Goal: Transaction & Acquisition: Purchase product/service

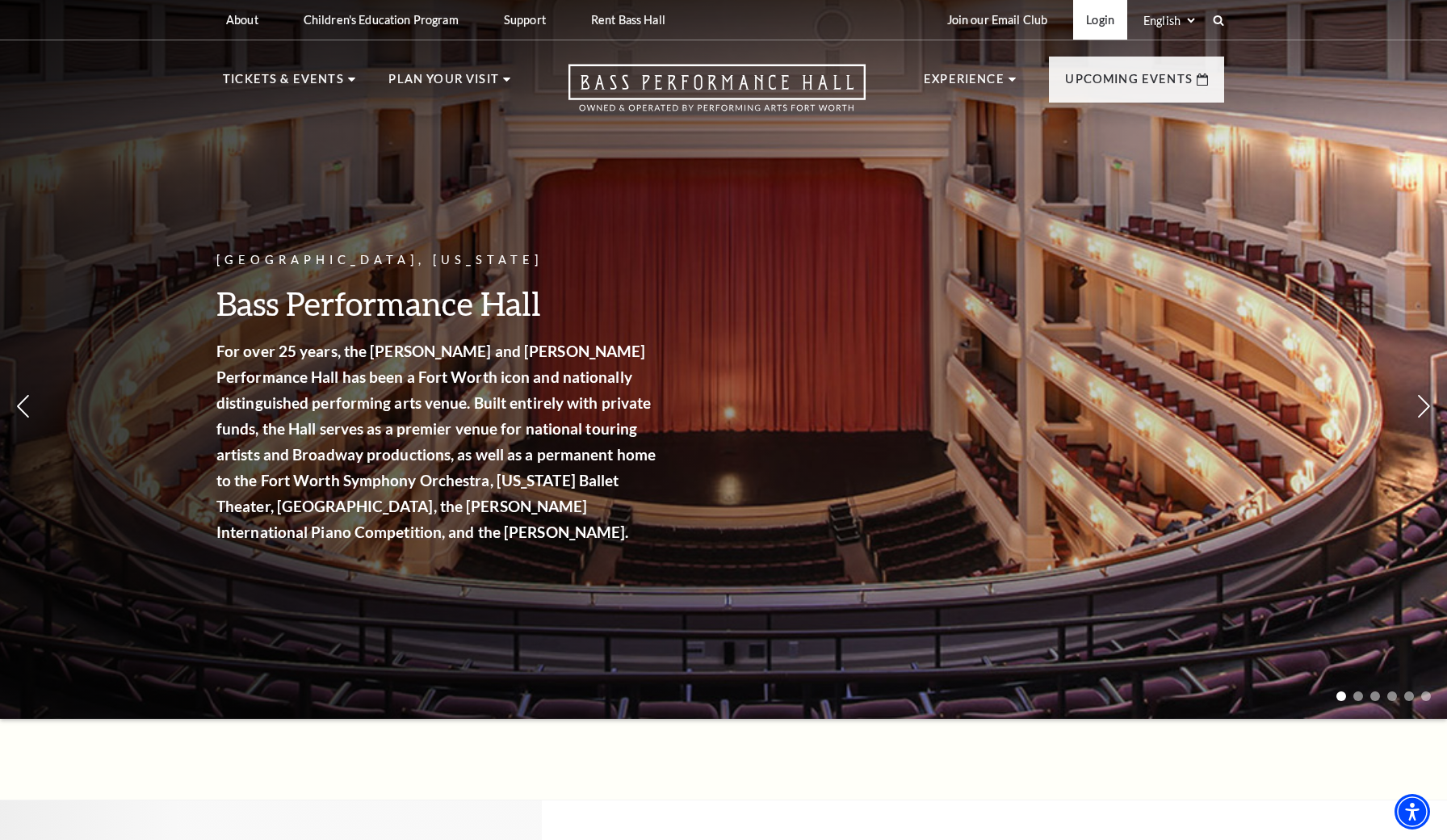
click at [1106, 27] on link "Login" at bounding box center [1099, 20] width 54 height 39
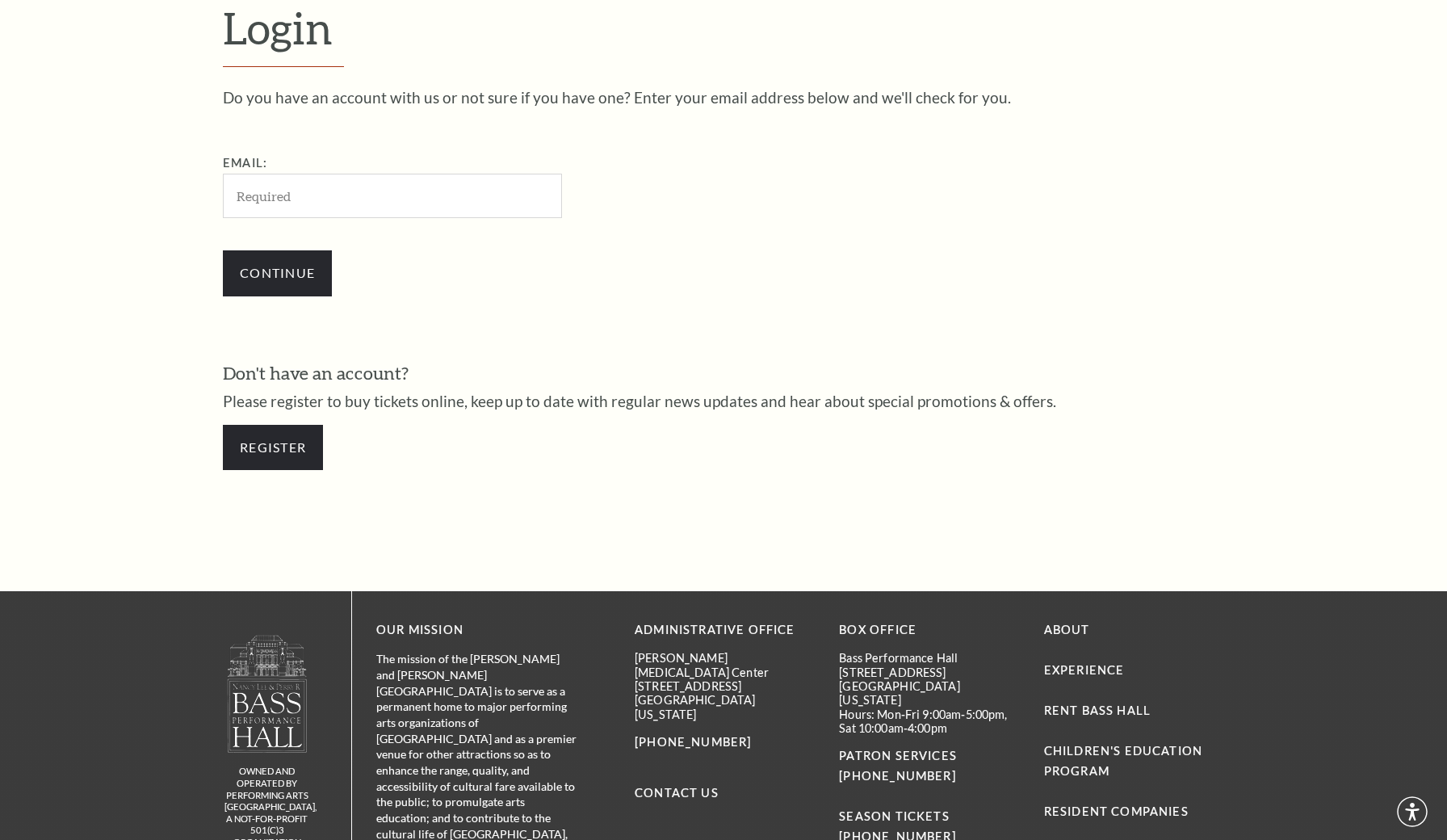
scroll to position [521, 0]
type input "rsohns@gmail.com"
click at [277, 270] on input "Continue" at bounding box center [277, 273] width 109 height 45
click at [309, 271] on input "Continue" at bounding box center [277, 273] width 109 height 45
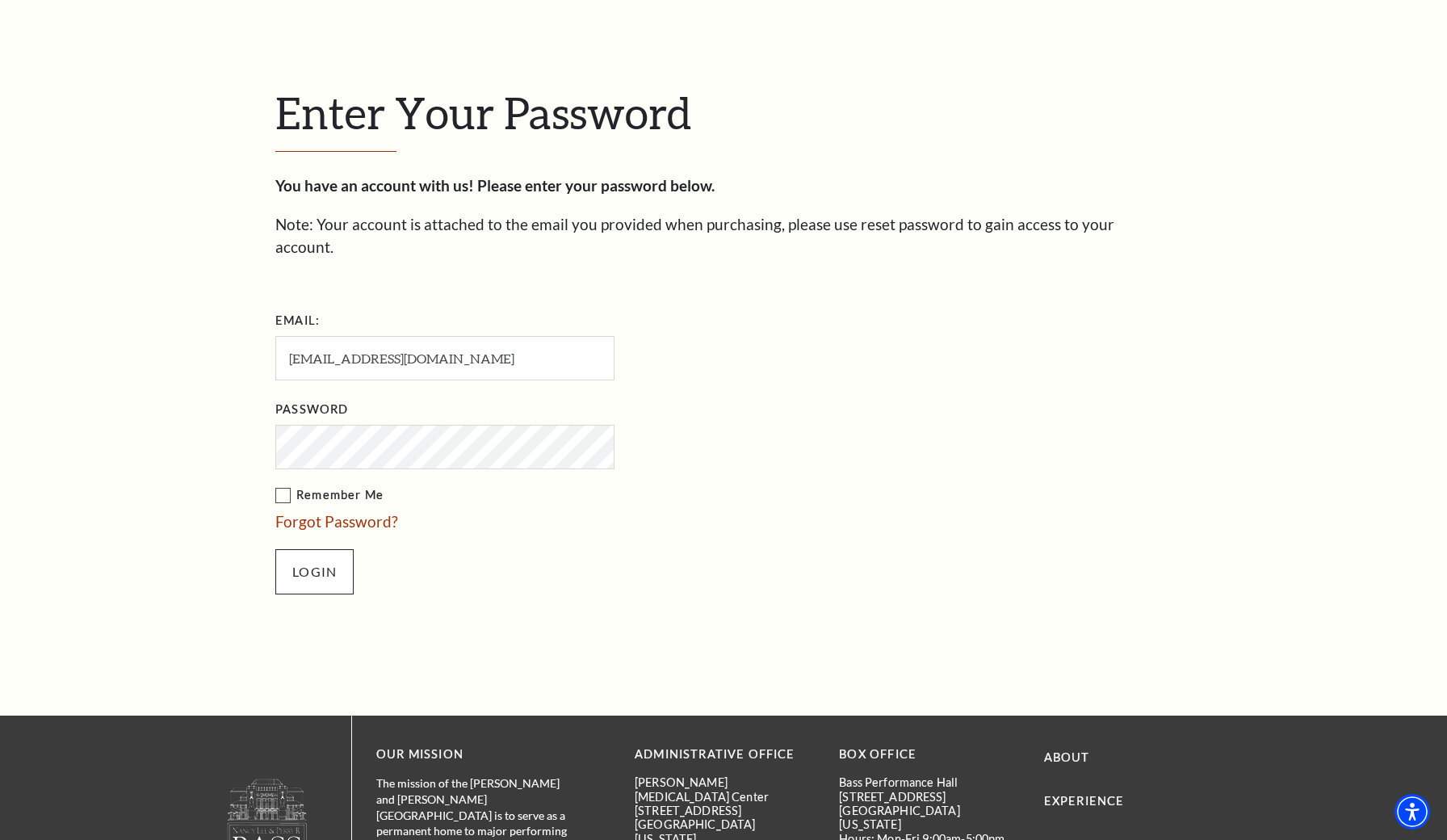
click at [307, 549] on input "Login" at bounding box center [314, 572] width 78 height 45
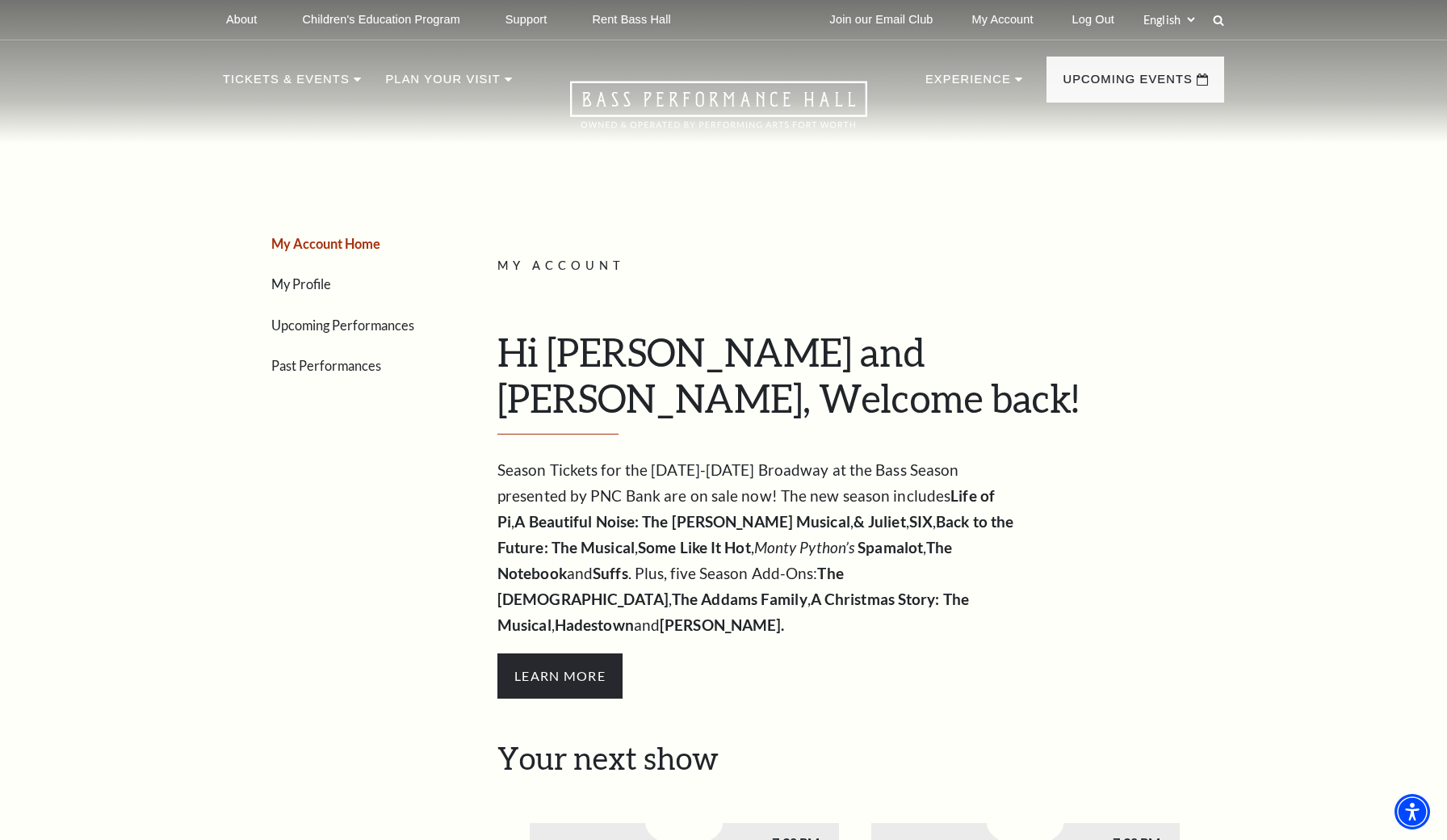
click at [324, 332] on li "Upcoming Performances" at bounding box center [353, 325] width 165 height 23
click at [317, 323] on link "Upcoming Performances" at bounding box center [343, 325] width 143 height 16
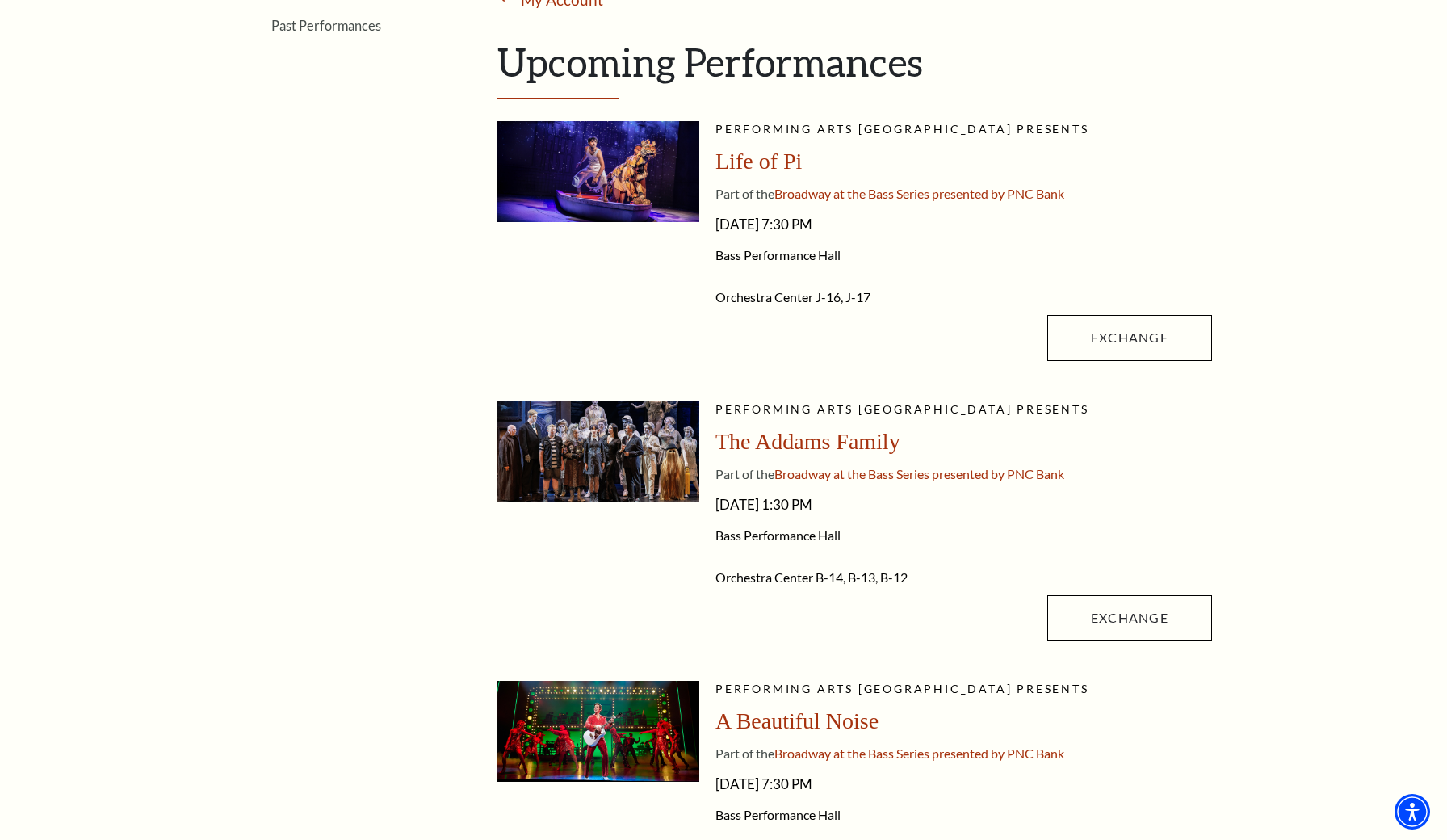
scroll to position [340, 0]
click at [1083, 618] on link "Exchange" at bounding box center [1130, 618] width 164 height 45
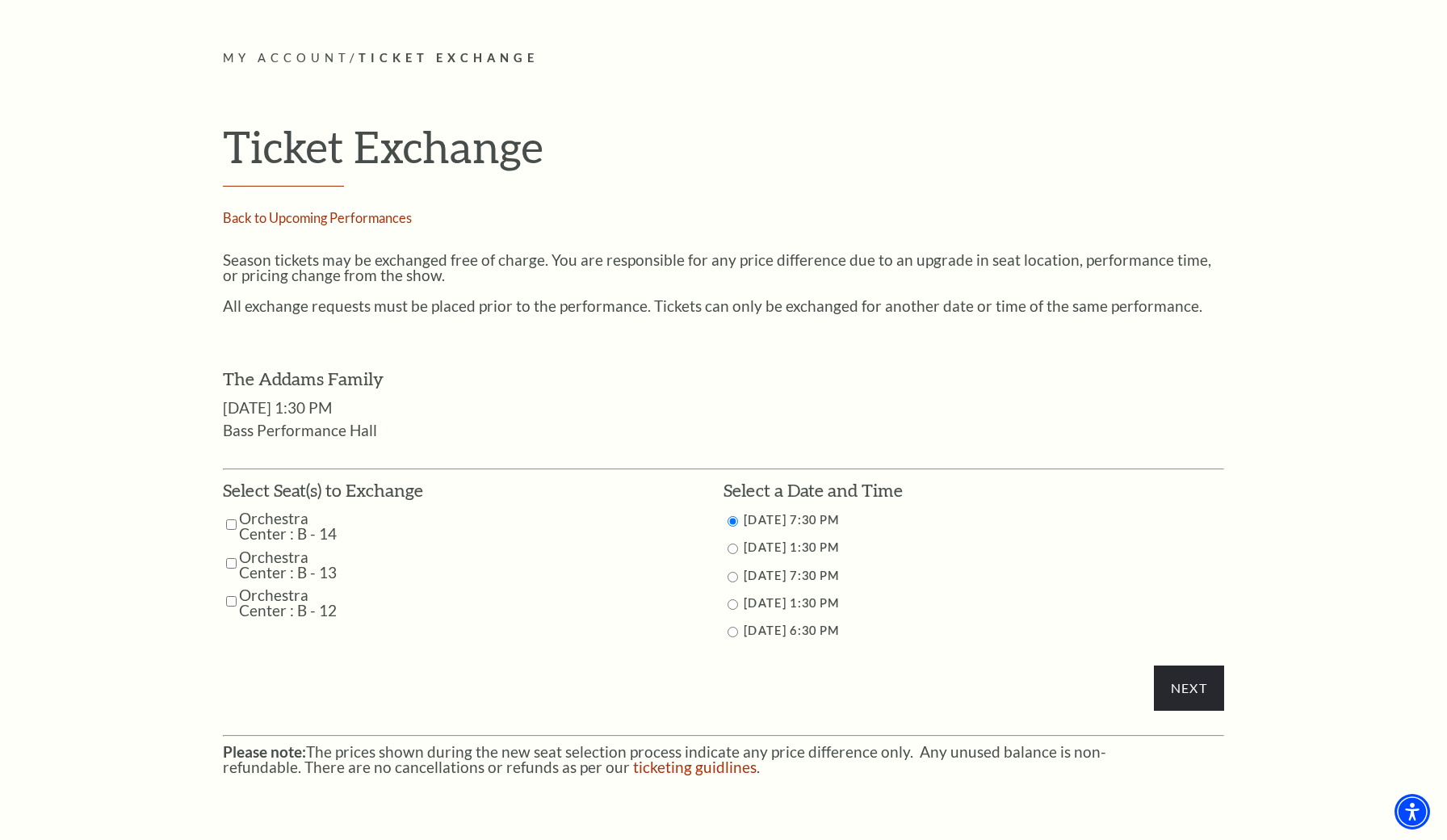
scroll to position [622, 0]
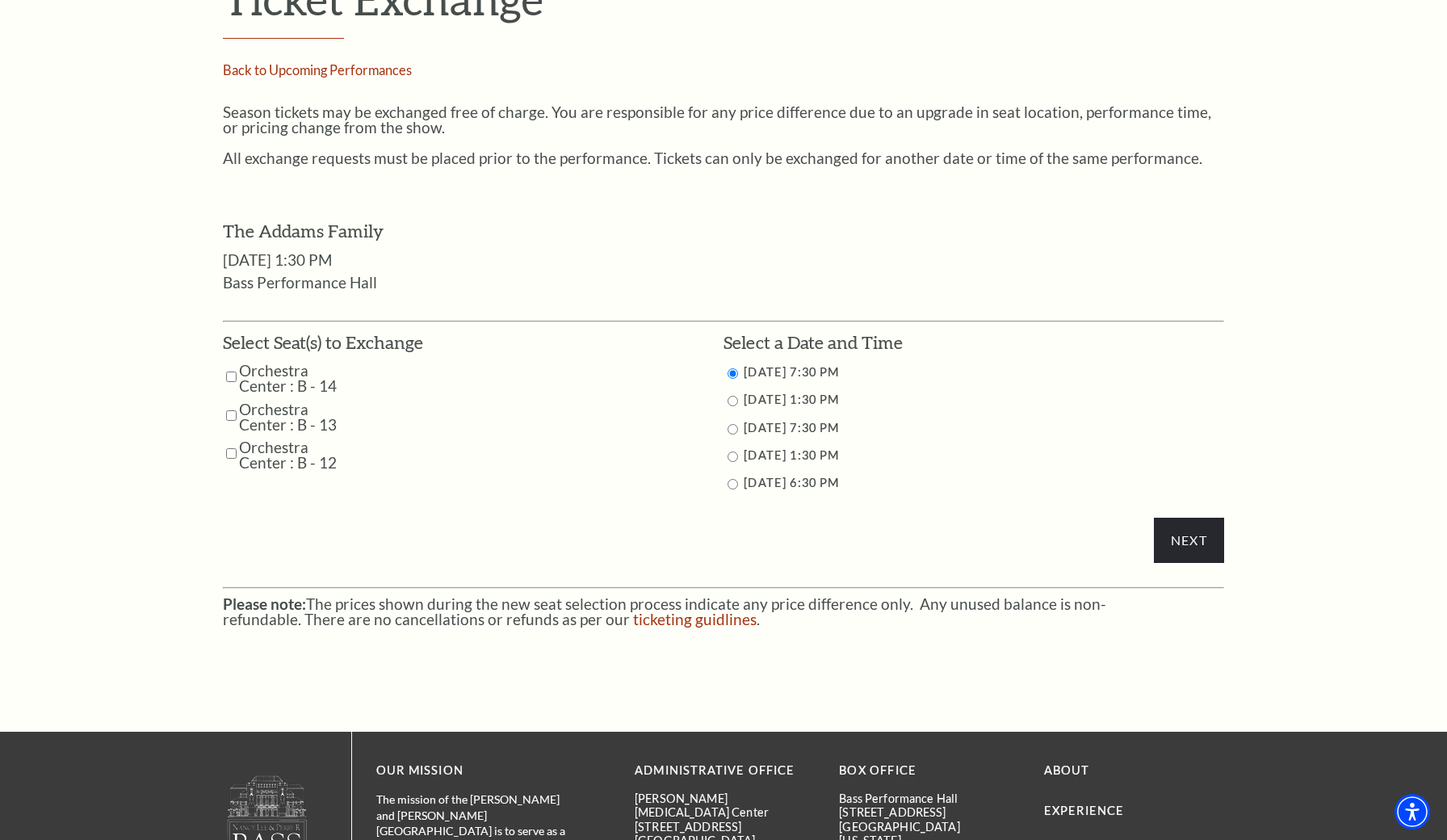
click at [228, 364] on input "Orchestra Center : B - 14" at bounding box center [231, 376] width 11 height 28
checkbox input "true"
click at [229, 405] on input "Orchestra Center : B - 13" at bounding box center [231, 415] width 11 height 28
checkbox input "true"
click at [230, 445] on td "Orchestra Center : B - 12" at bounding box center [323, 454] width 201 height 30
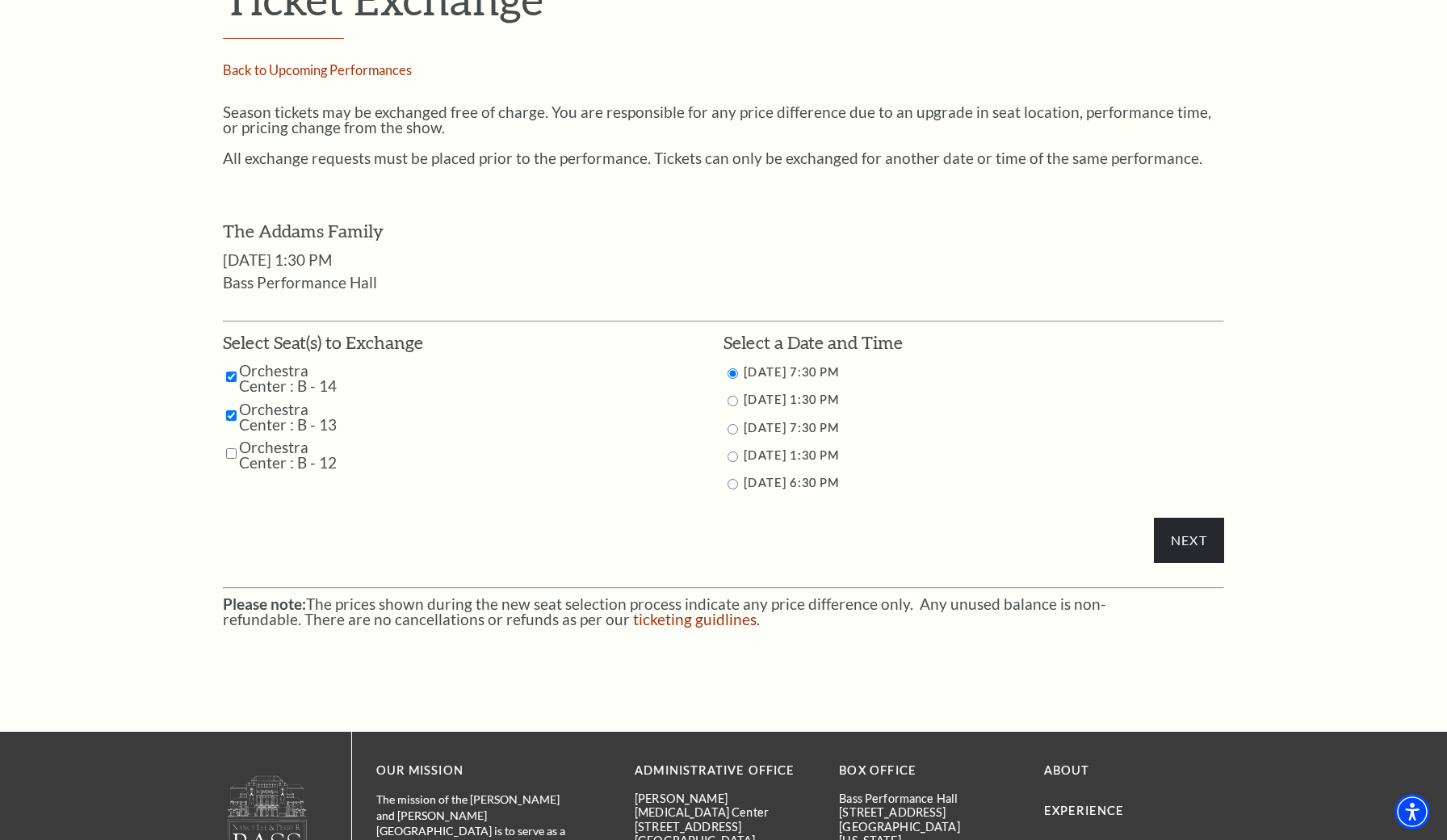
click at [228, 443] on input "Orchestra Center : B - 12" at bounding box center [231, 453] width 11 height 28
checkbox input "true"
click at [1000, 130] on p "Season tickets may be exchanged free of charge. You are responsible for any pri…" at bounding box center [724, 118] width 1002 height 30
click at [1182, 540] on input "Next" at bounding box center [1190, 540] width 70 height 45
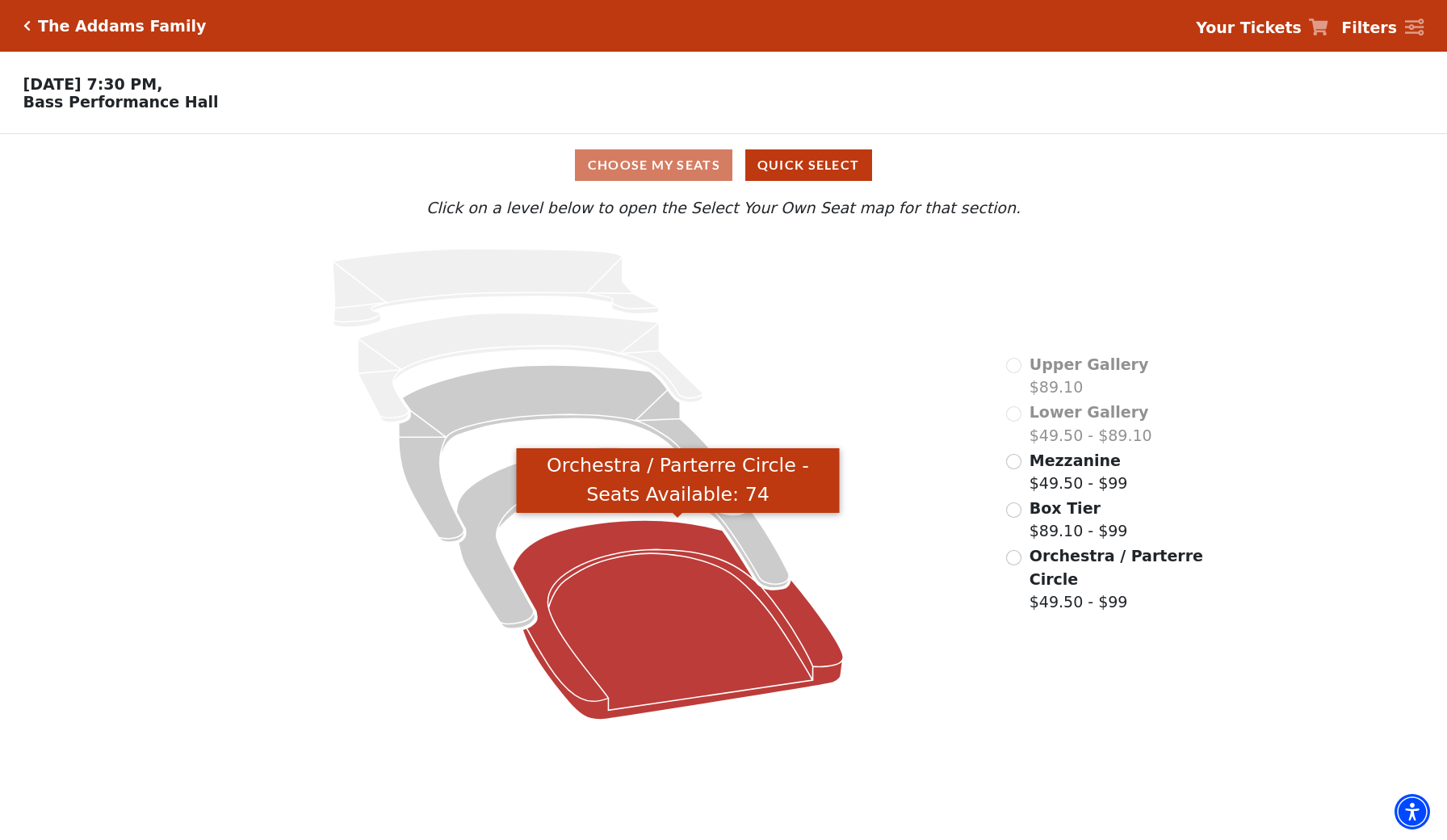
click at [681, 638] on icon "Orchestra / Parterre Circle - Seats Available: 74" at bounding box center [677, 620] width 330 height 200
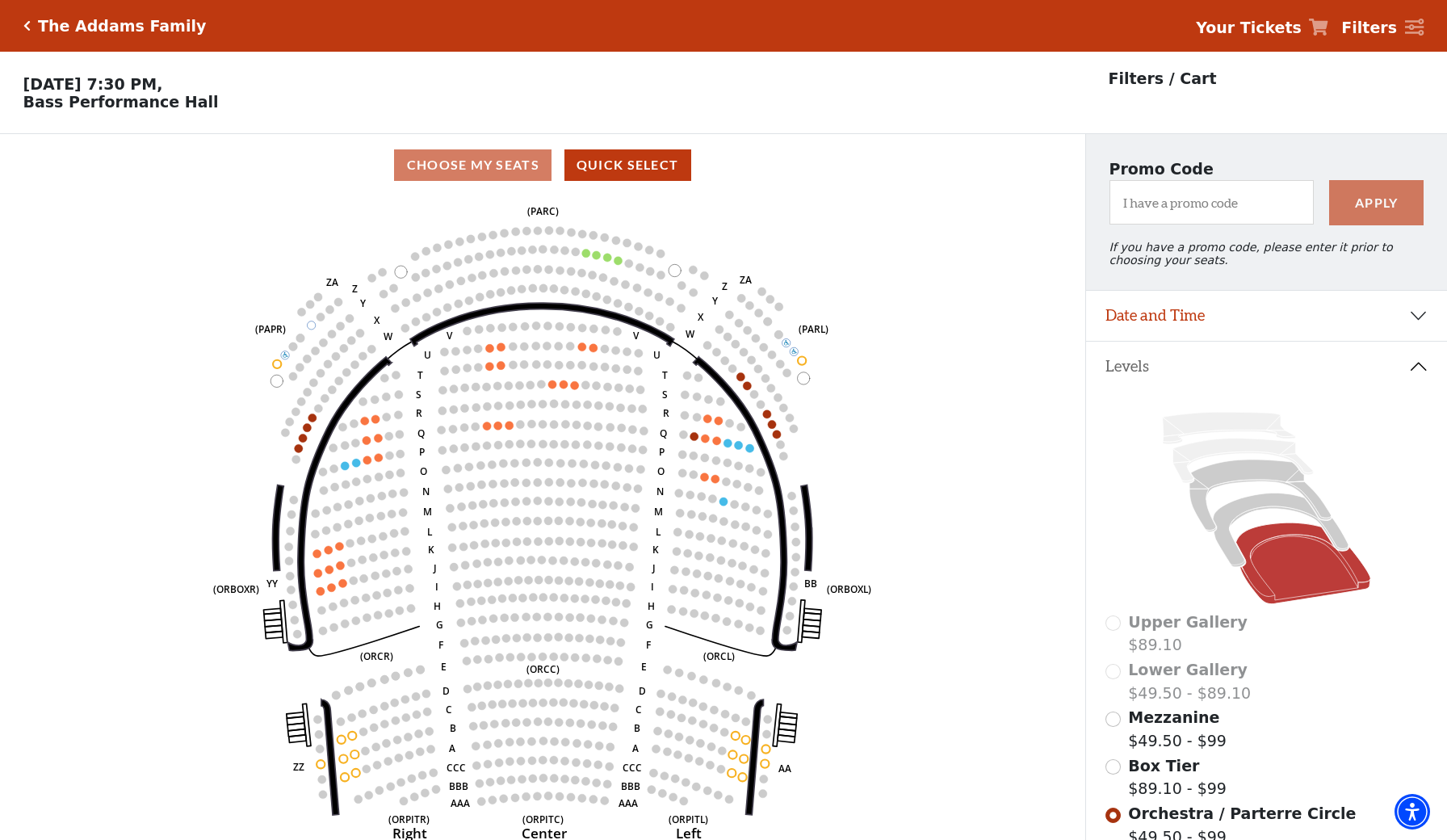
scroll to position [75, 0]
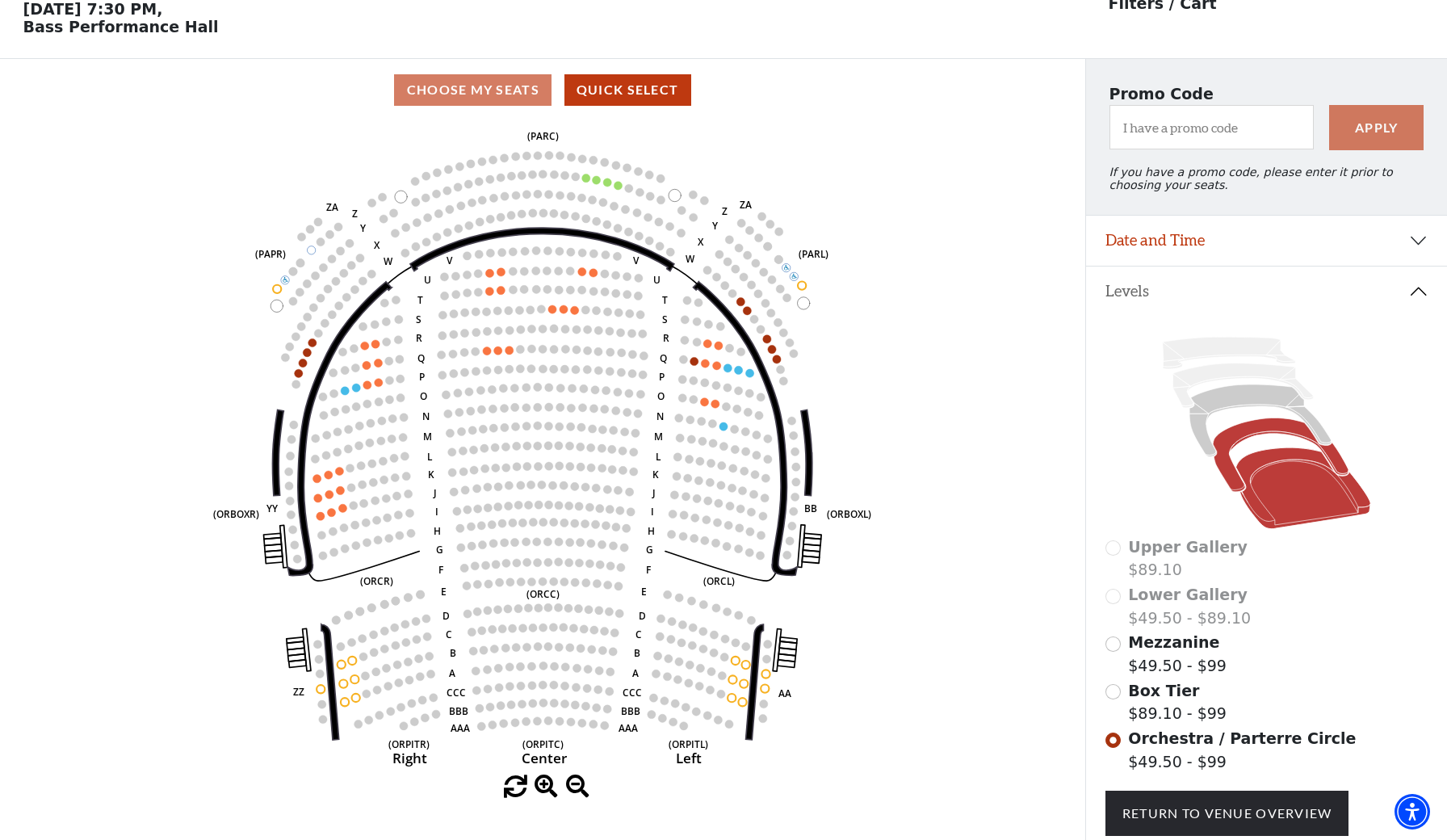
click at [1230, 442] on icon at bounding box center [1281, 454] width 136 height 73
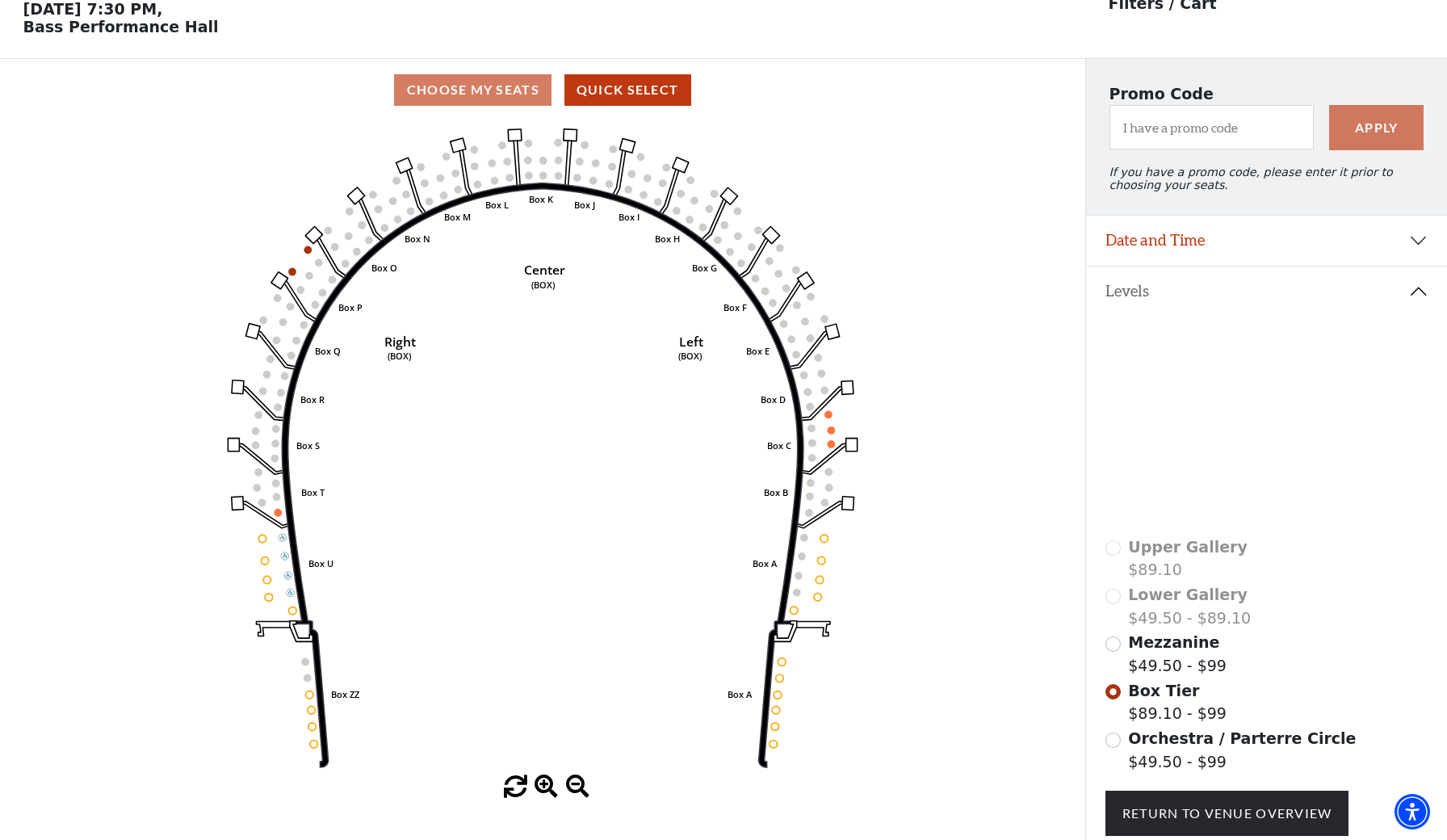
click at [1210, 378] on icon at bounding box center [1243, 385] width 141 height 44
click at [1209, 377] on icon at bounding box center [1243, 385] width 141 height 44
click at [1205, 345] on icon at bounding box center [1230, 353] width 133 height 32
click at [1208, 397] on icon at bounding box center [1260, 420] width 142 height 71
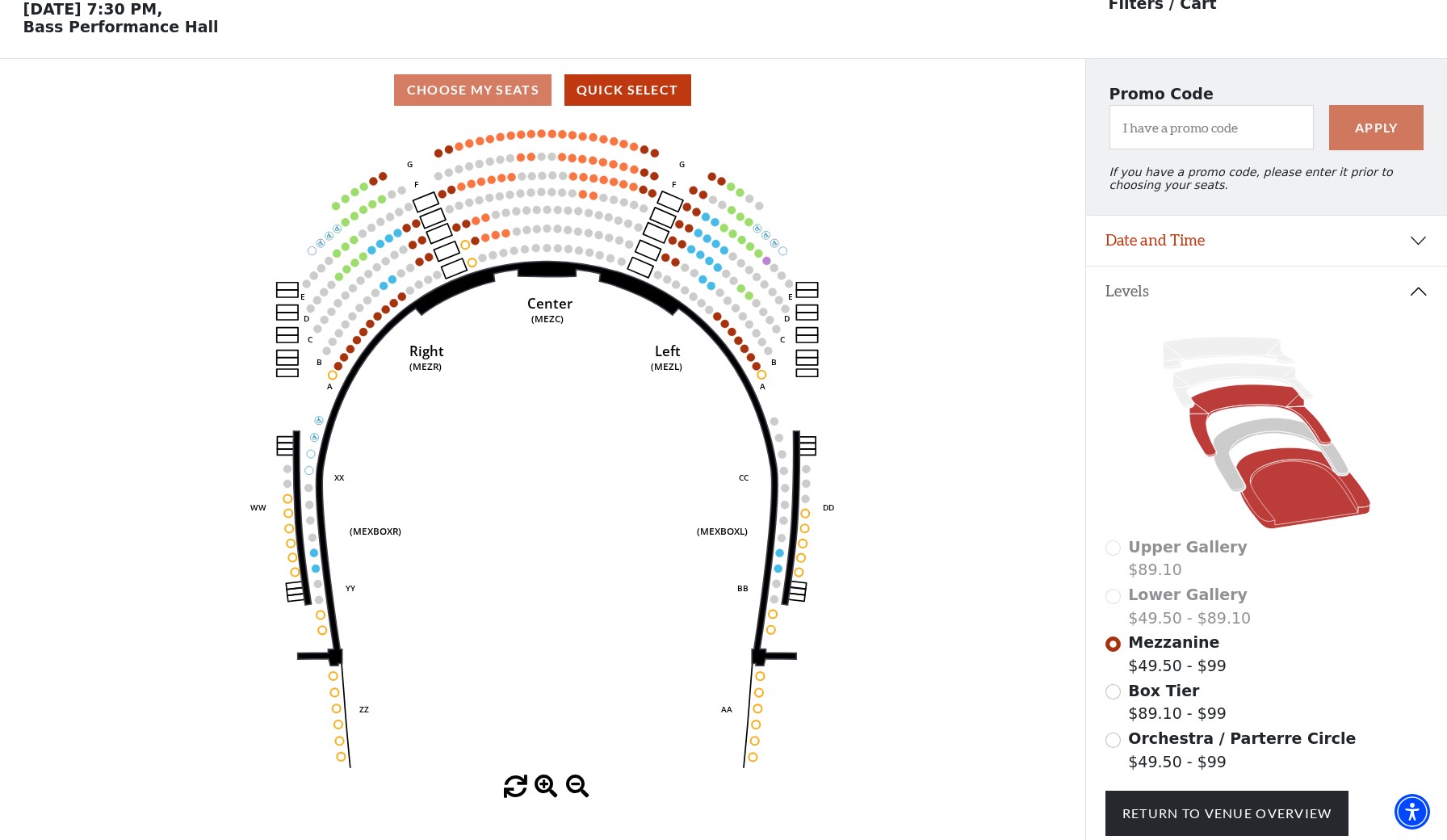
click at [1271, 507] on icon at bounding box center [1304, 489] width 135 height 81
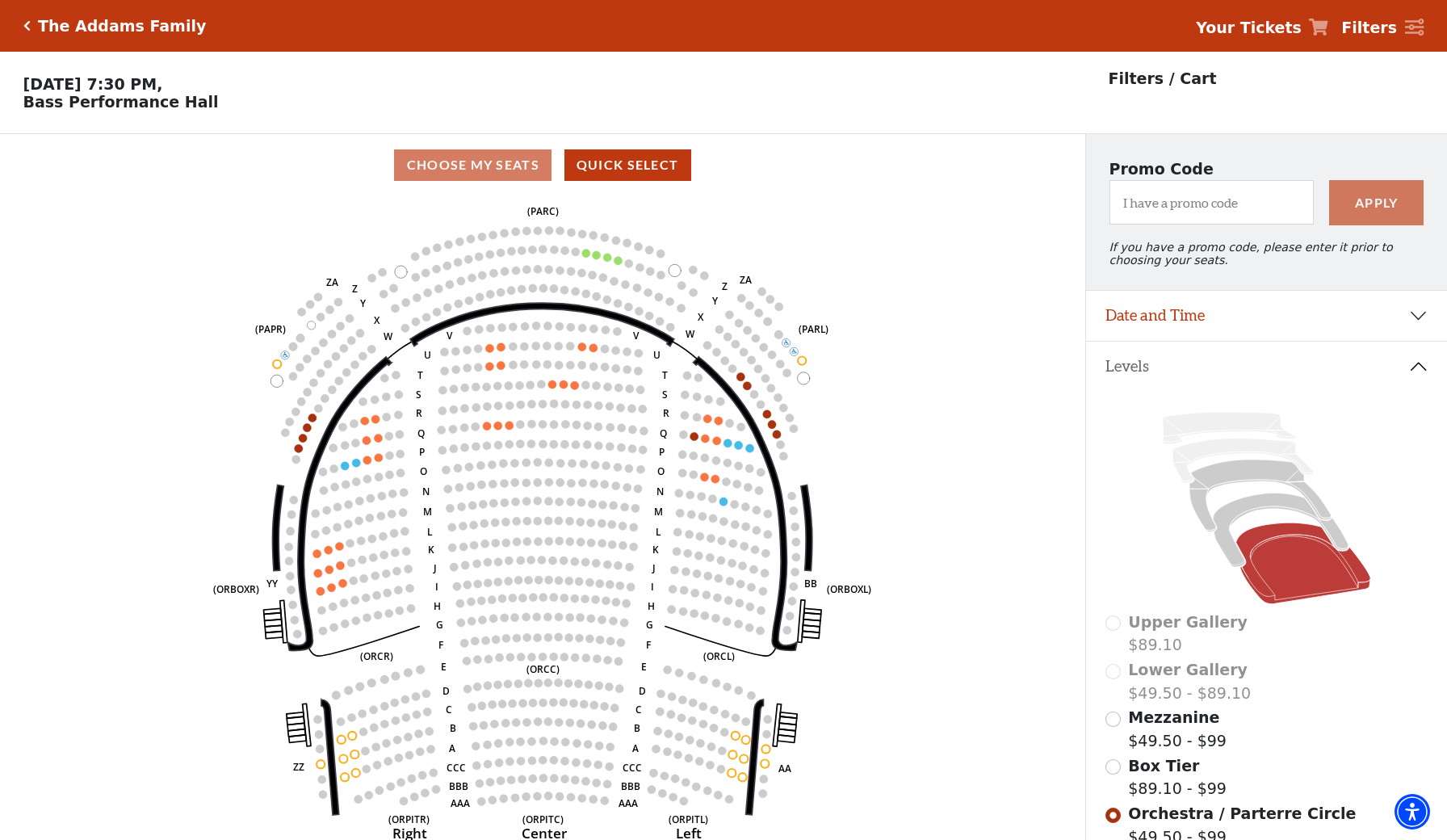
scroll to position [0, 0]
click at [28, 23] on icon "Click here to go back to filters" at bounding box center [26, 26] width 7 height 12
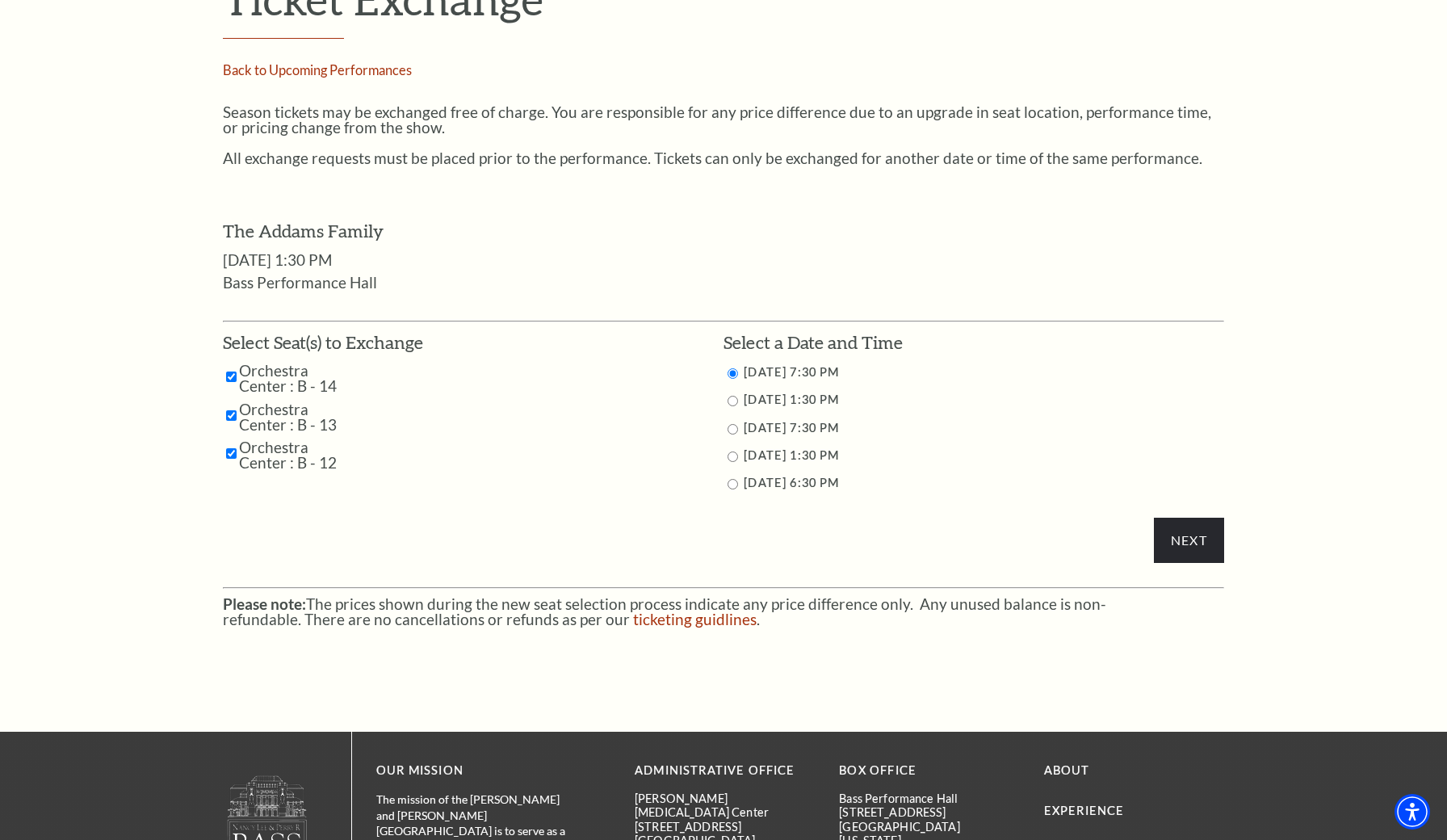
click at [729, 479] on input "10/26/2025 6:30 PM" at bounding box center [732, 484] width 11 height 11
radio input "true"
click at [1169, 508] on div "Next" at bounding box center [724, 454] width 1002 height 249
click at [1169, 524] on input "Next" at bounding box center [1190, 540] width 70 height 45
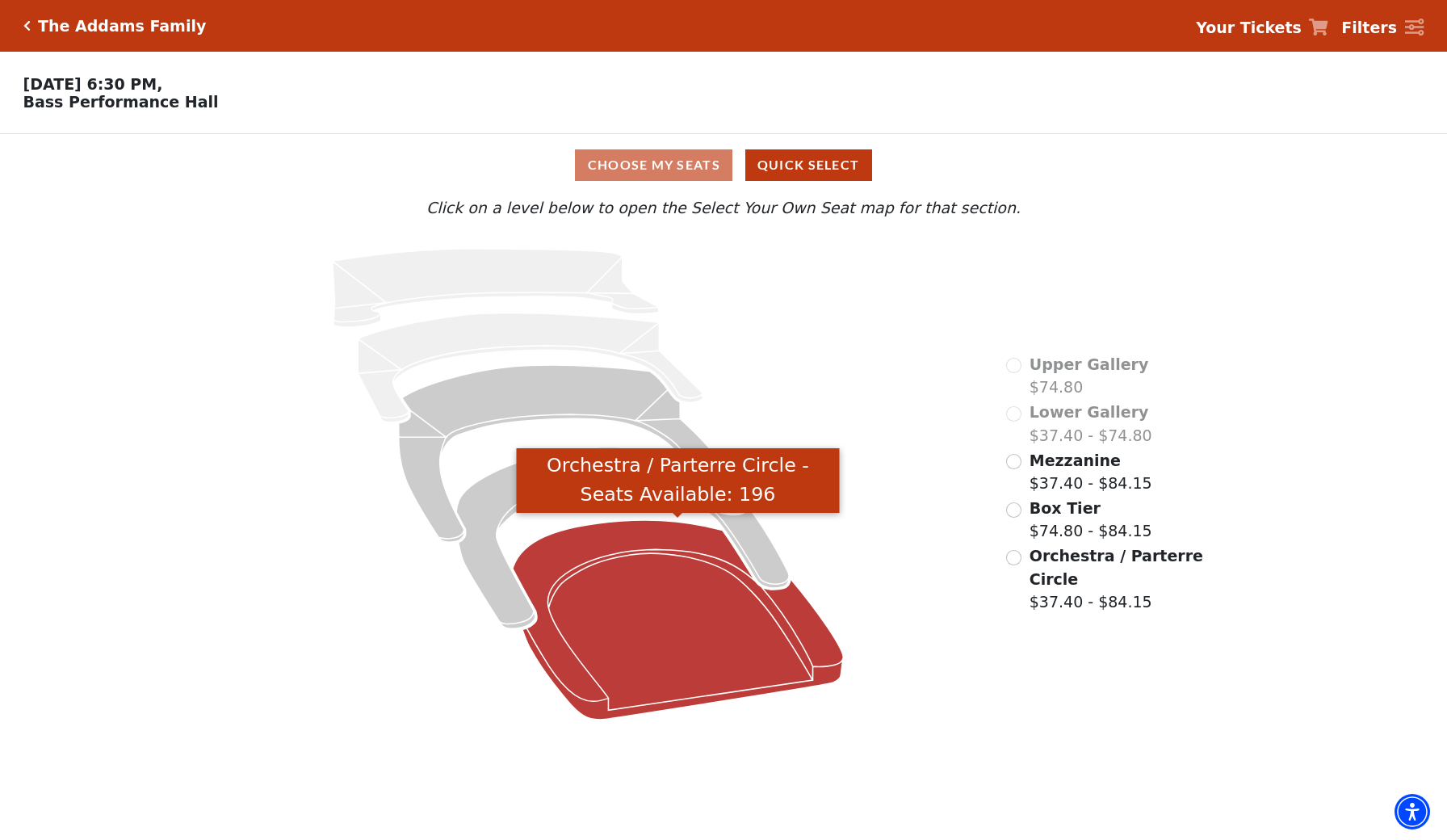
click at [683, 626] on icon "Orchestra / Parterre Circle - Seats Available: 196" at bounding box center [677, 620] width 330 height 200
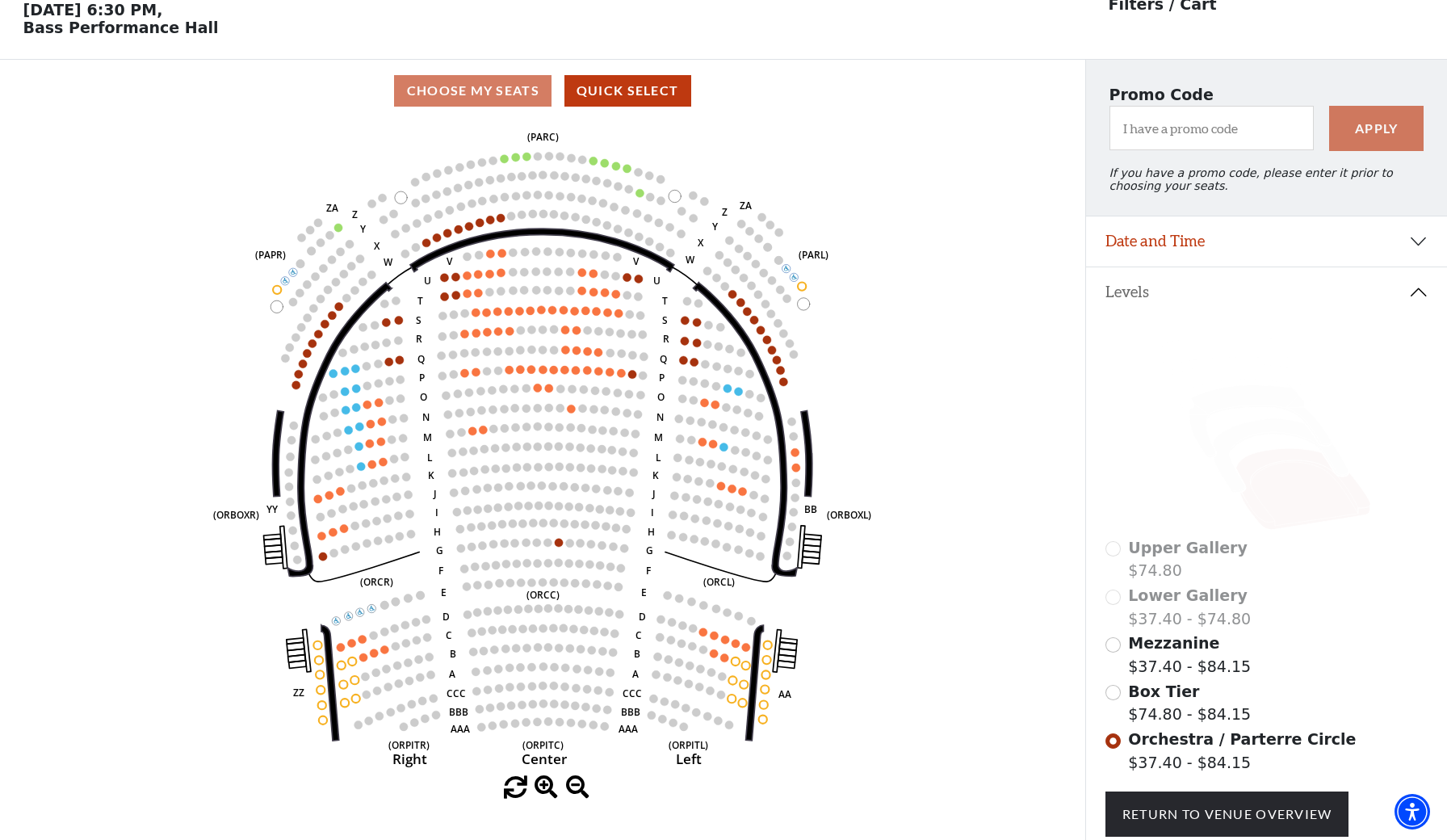
scroll to position [75, 0]
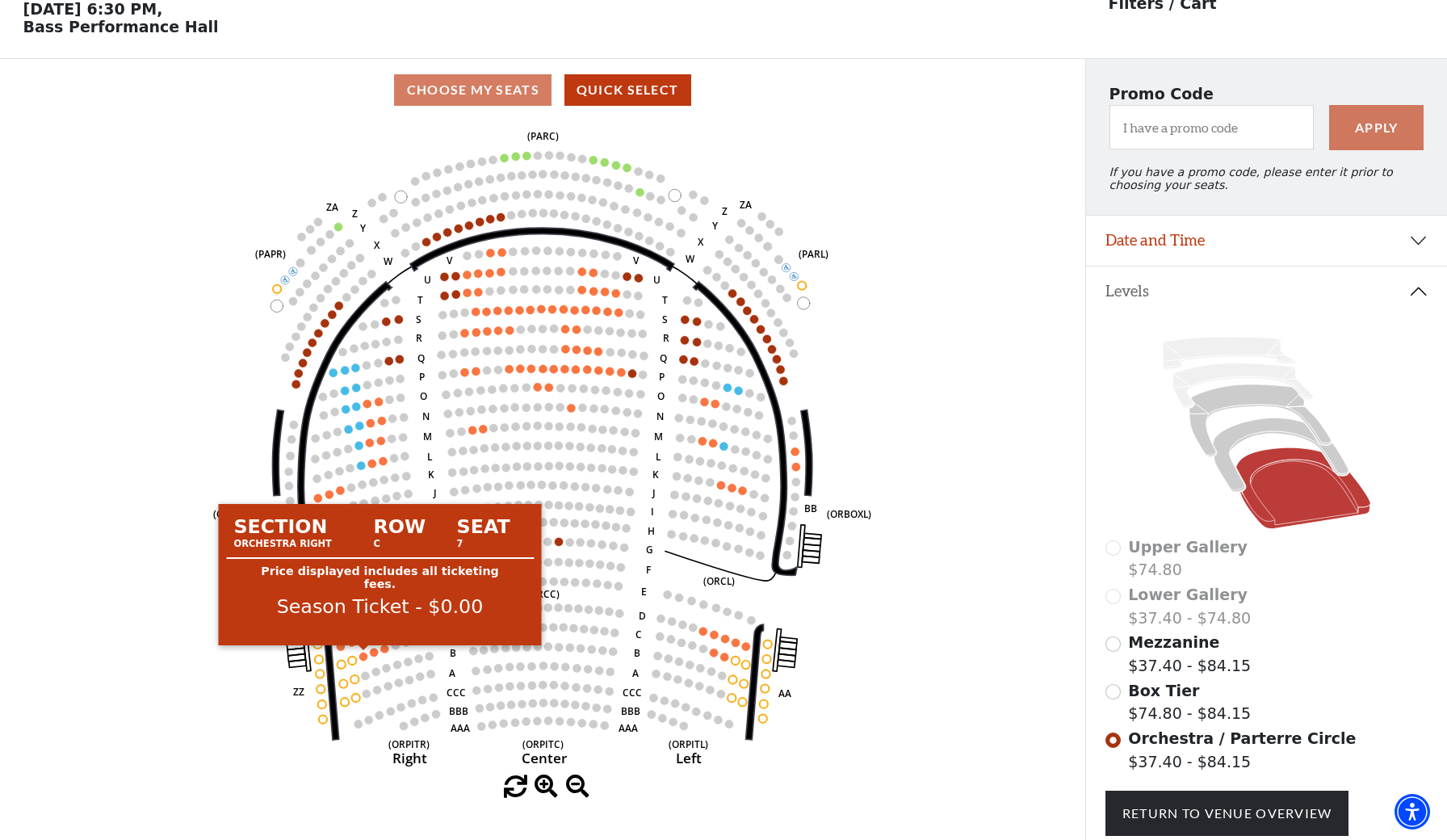
click at [366, 655] on circle at bounding box center [363, 657] width 8 height 8
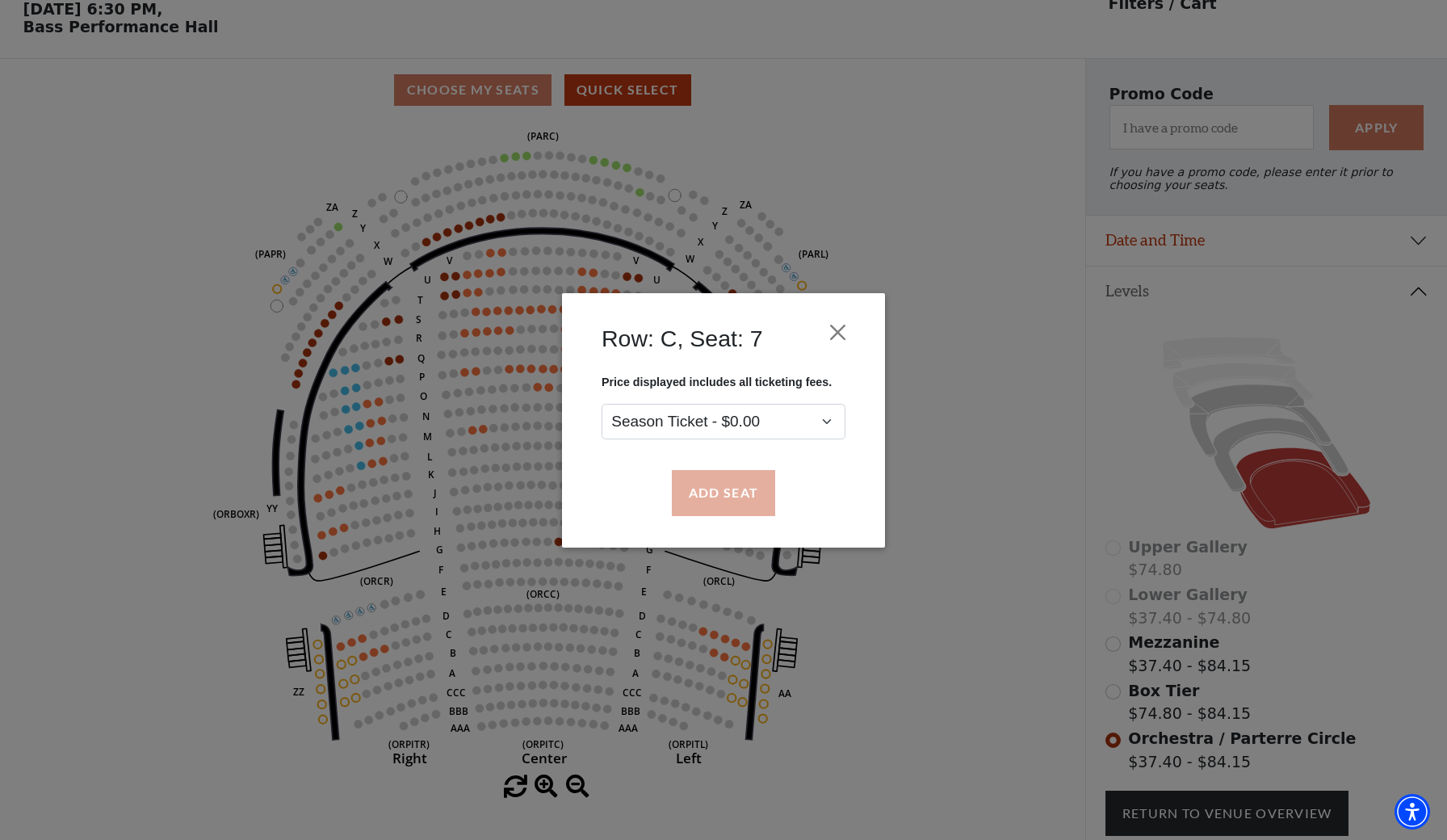
click at [697, 506] on button "Add Seat" at bounding box center [724, 492] width 104 height 45
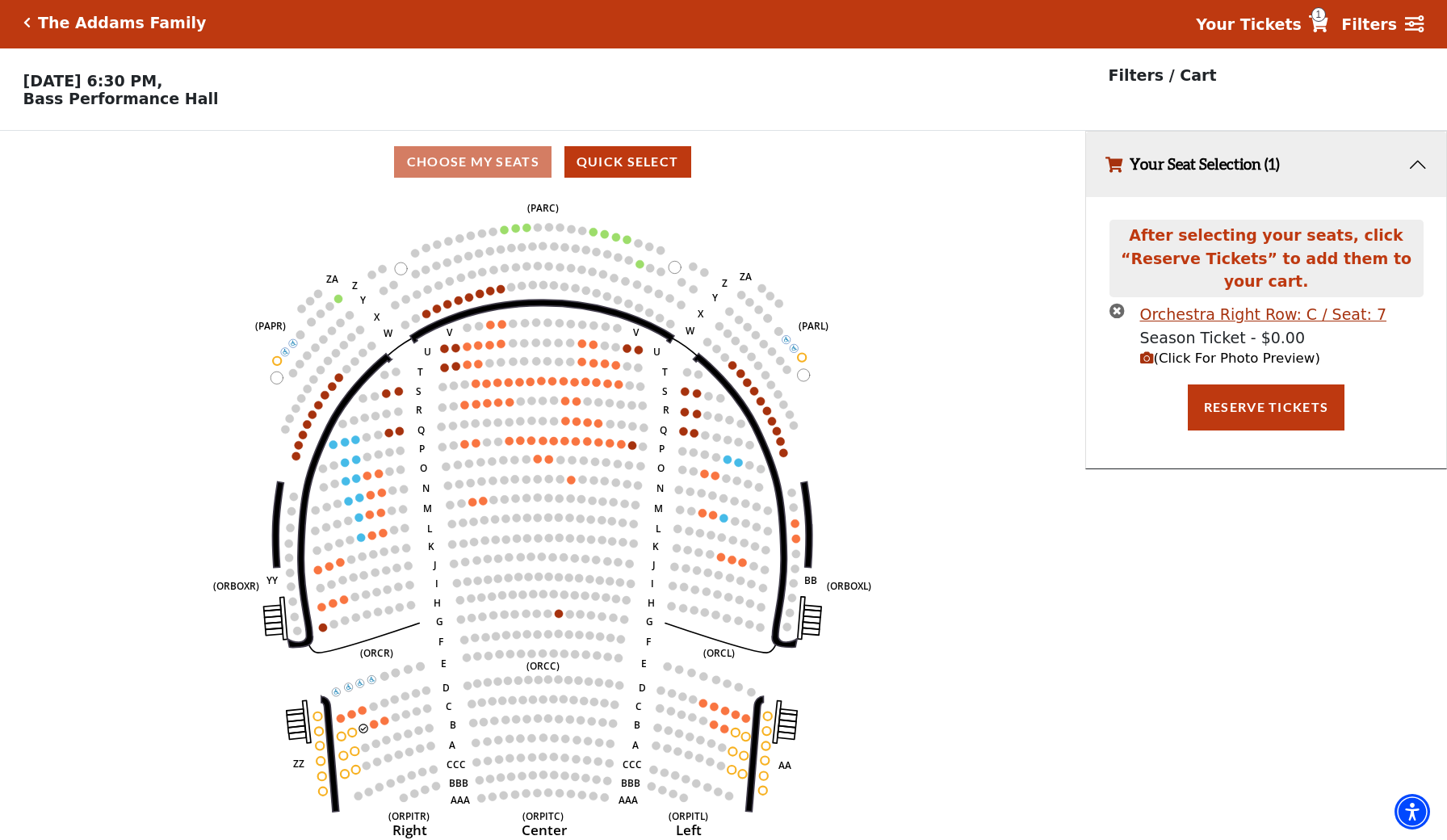
scroll to position [0, 0]
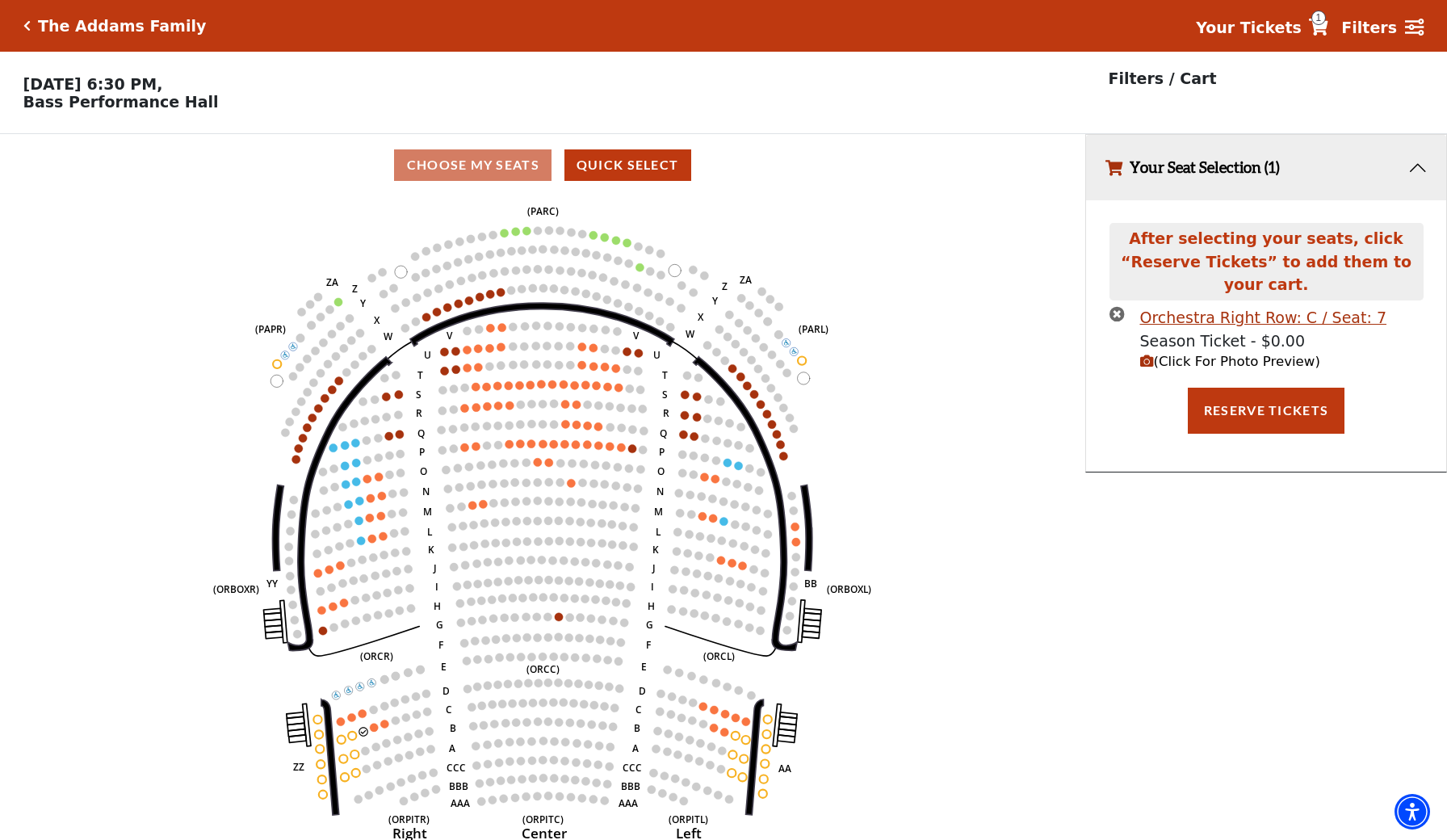
click at [376, 728] on circle at bounding box center [374, 726] width 8 height 8
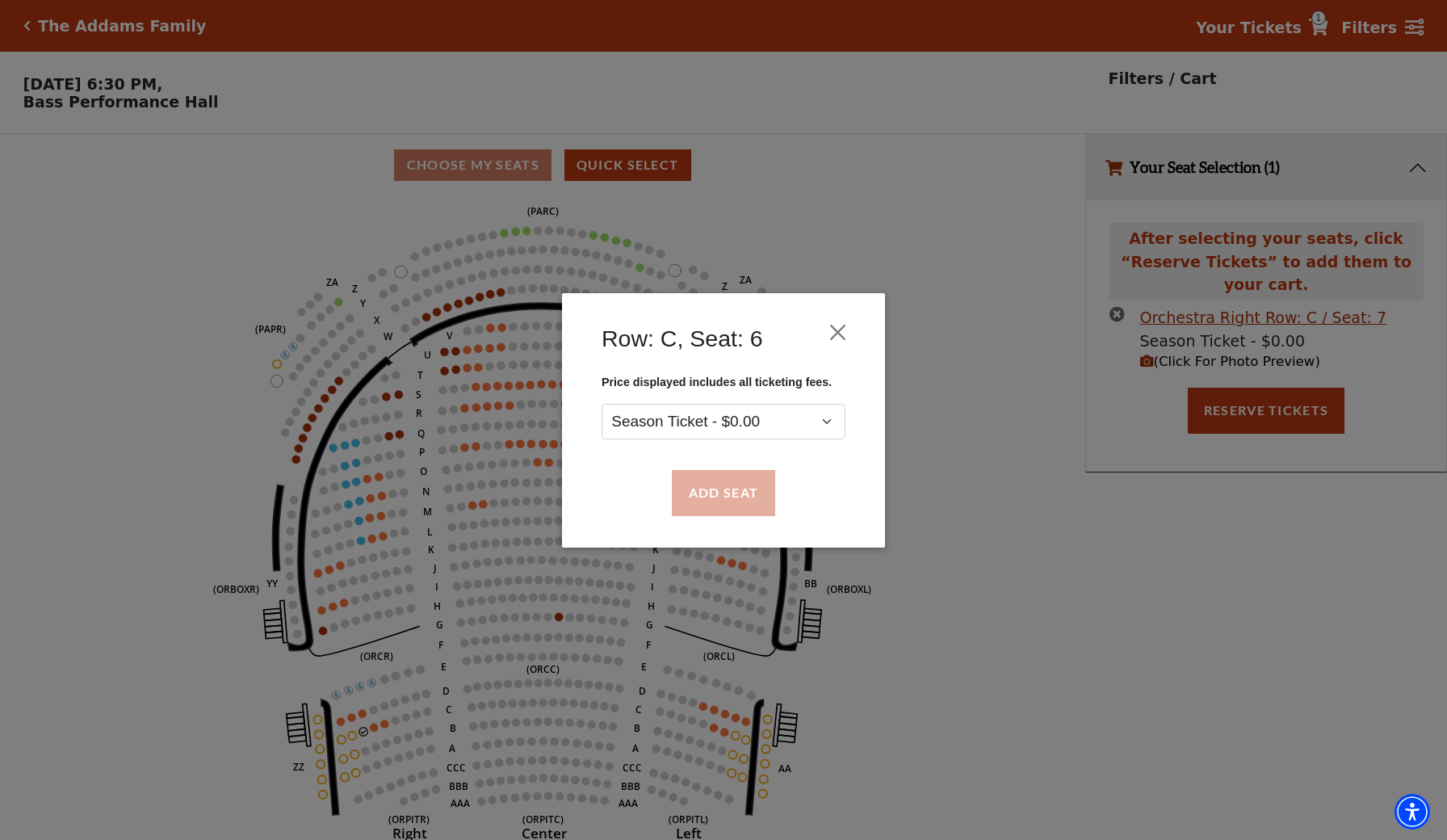
click at [700, 492] on button "Add Seat" at bounding box center [724, 492] width 104 height 45
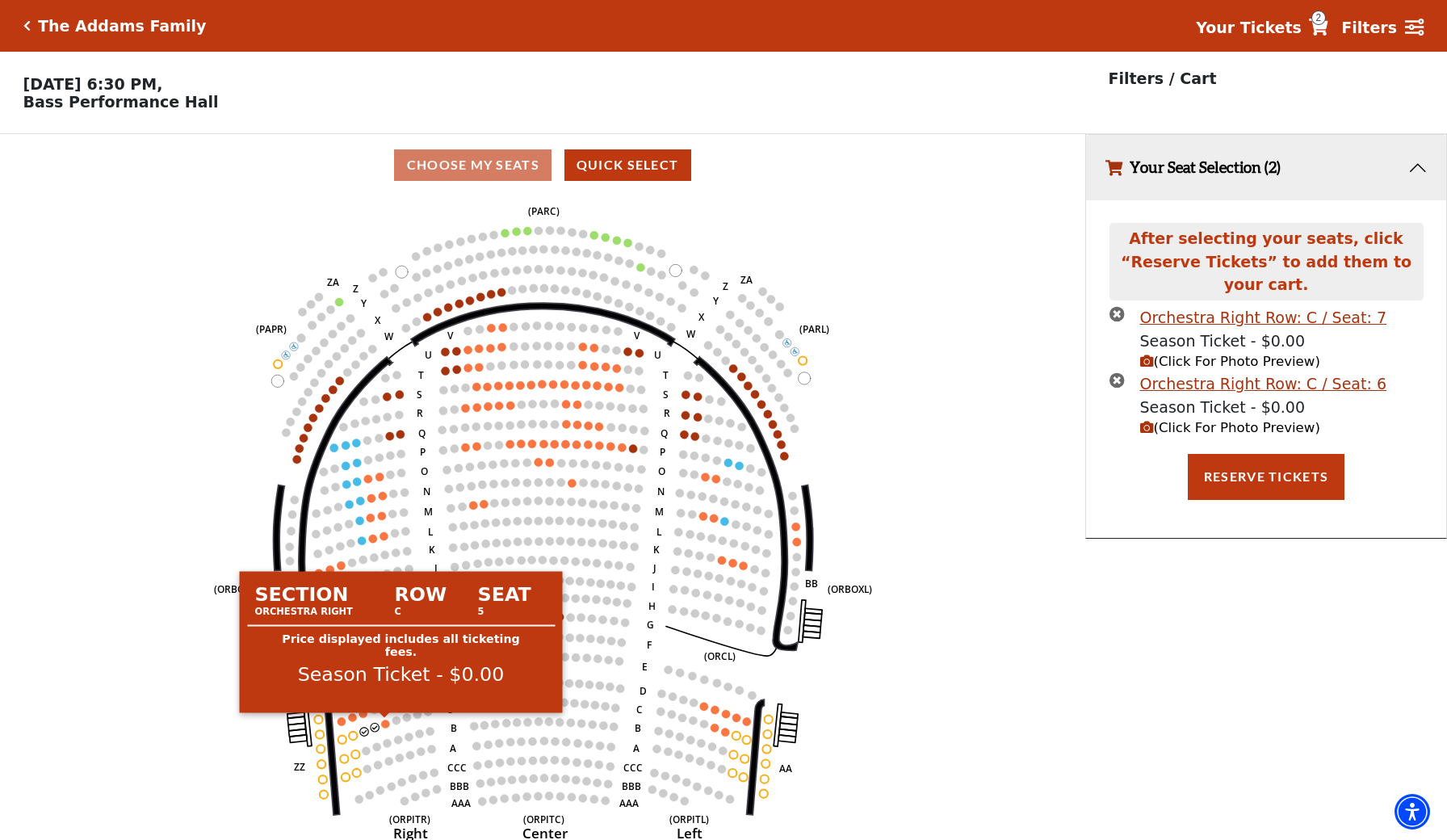
click at [384, 723] on circle at bounding box center [385, 723] width 8 height 8
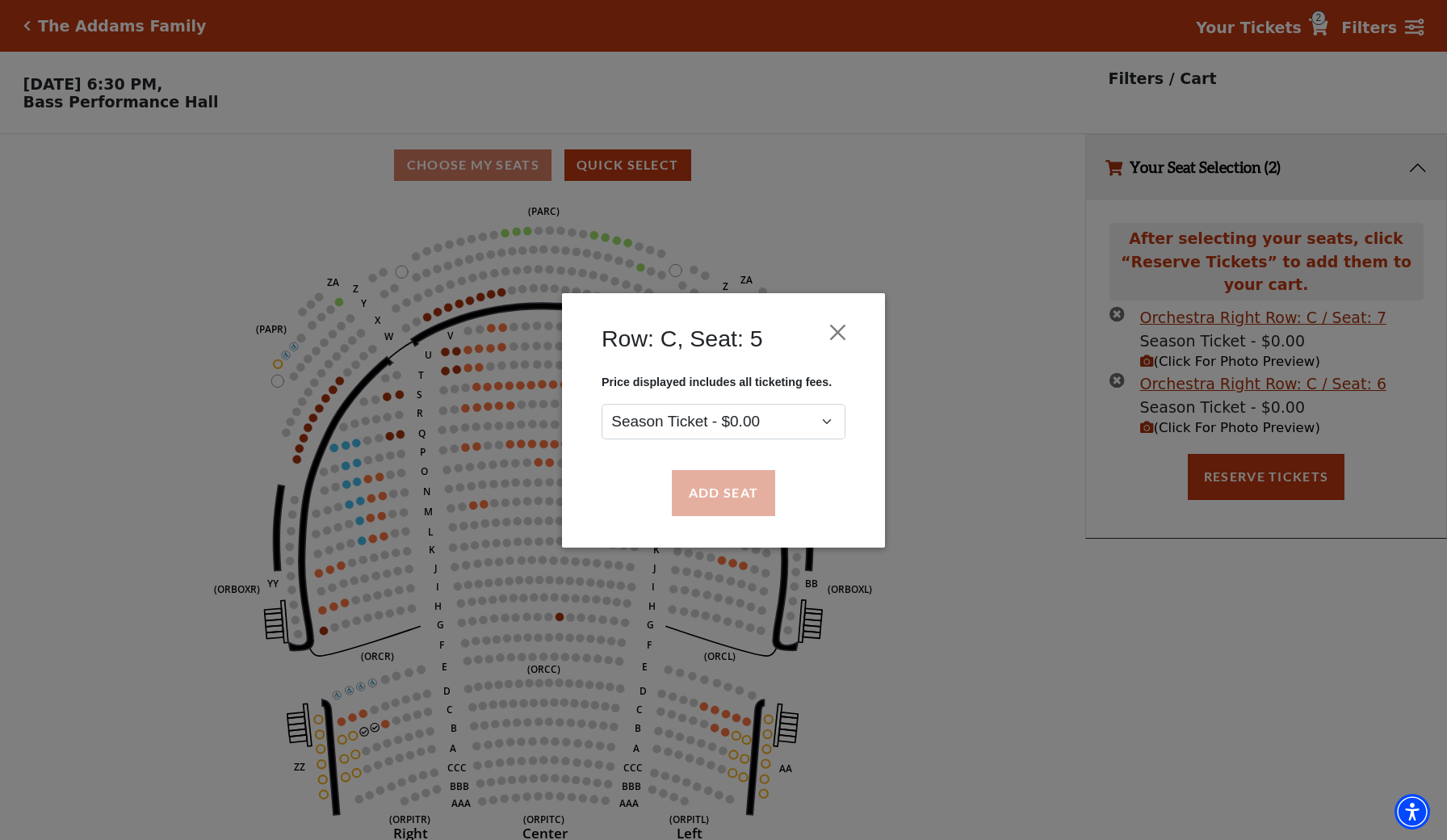
click at [764, 470] on button "Add Seat" at bounding box center [724, 492] width 104 height 45
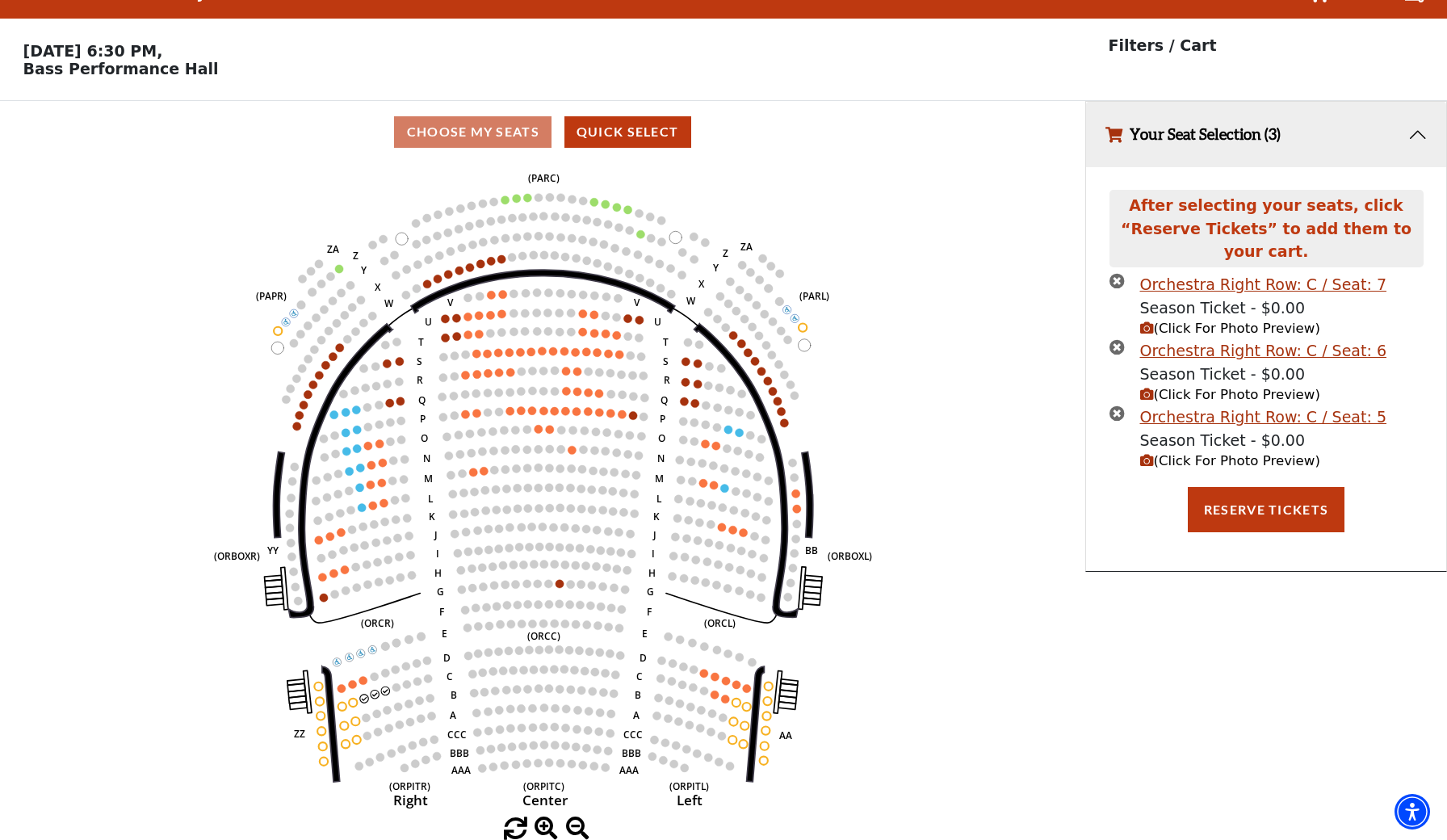
scroll to position [32, 0]
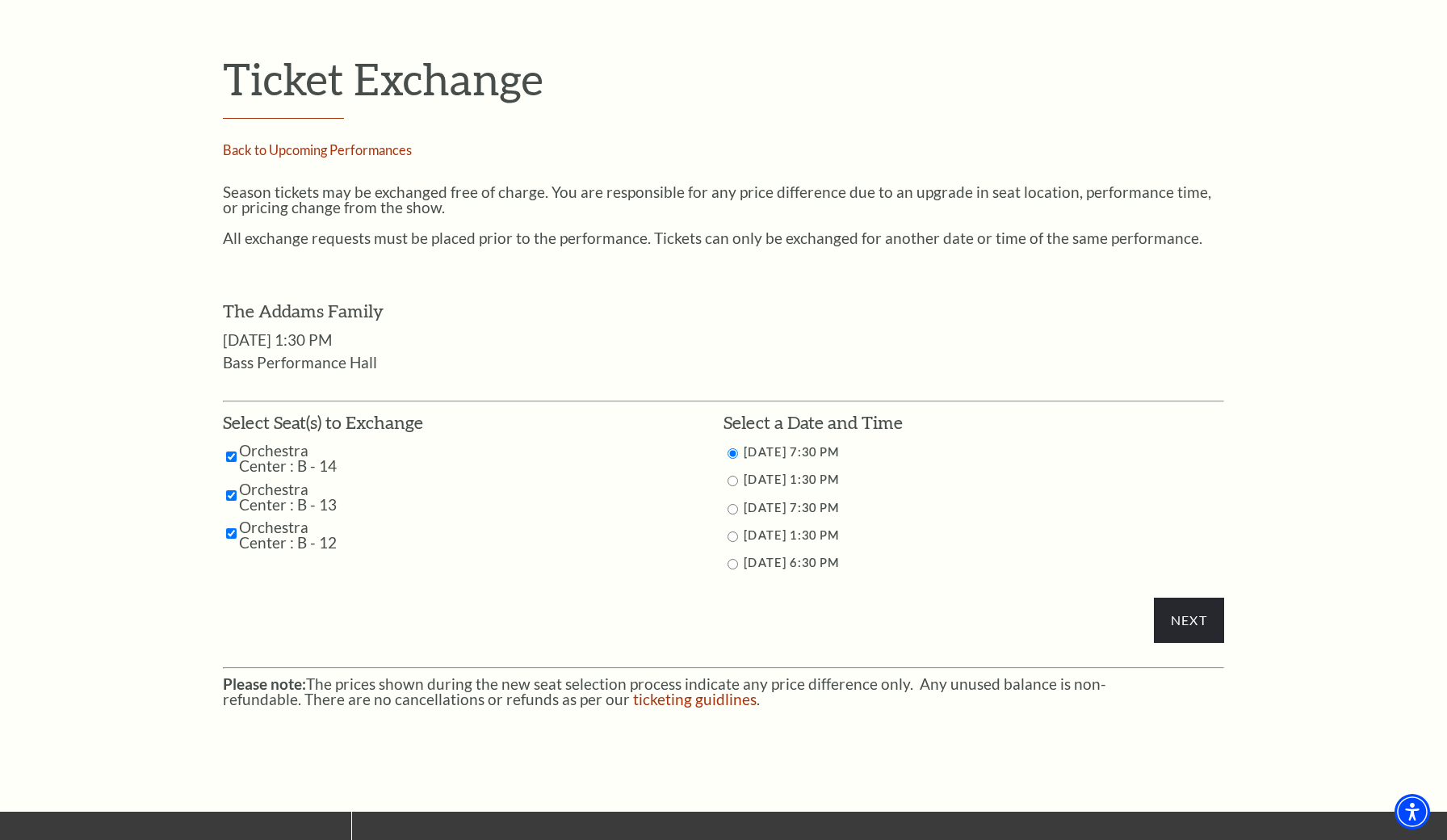
scroll to position [590, 0]
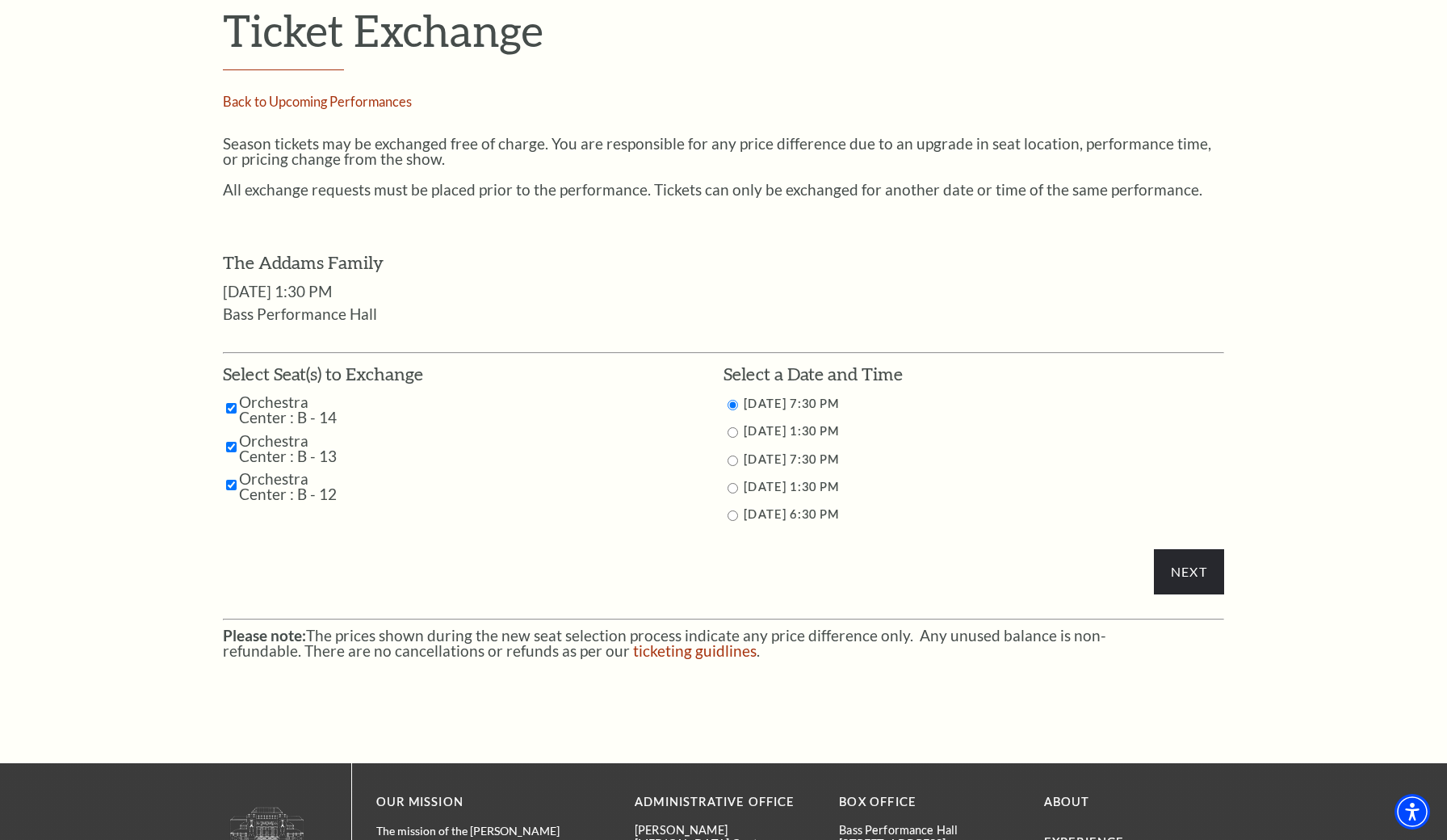
click at [787, 454] on label "[DATE] 7:30 PM" at bounding box center [791, 459] width 95 height 14
click at [728, 455] on input "10/25/2025 7:30 PM" at bounding box center [732, 460] width 11 height 11
radio input "true"
click at [780, 399] on label "[DATE] 7:30 PM" at bounding box center [791, 403] width 95 height 14
click at [732, 399] on input "10/24/2025 7:30 PM" at bounding box center [732, 404] width 11 height 11
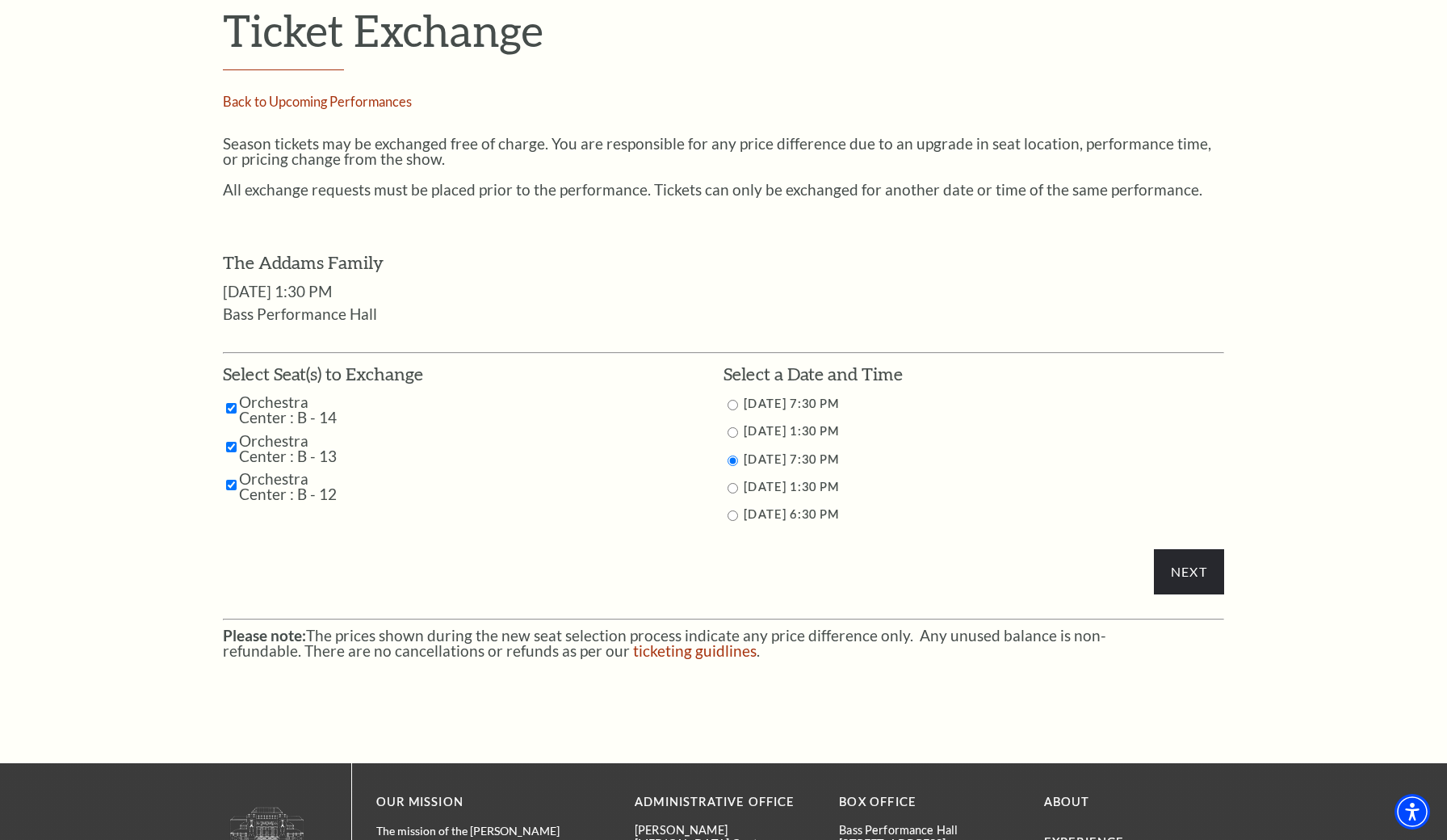
radio input "true"
click at [1178, 574] on input "Next" at bounding box center [1190, 572] width 70 height 45
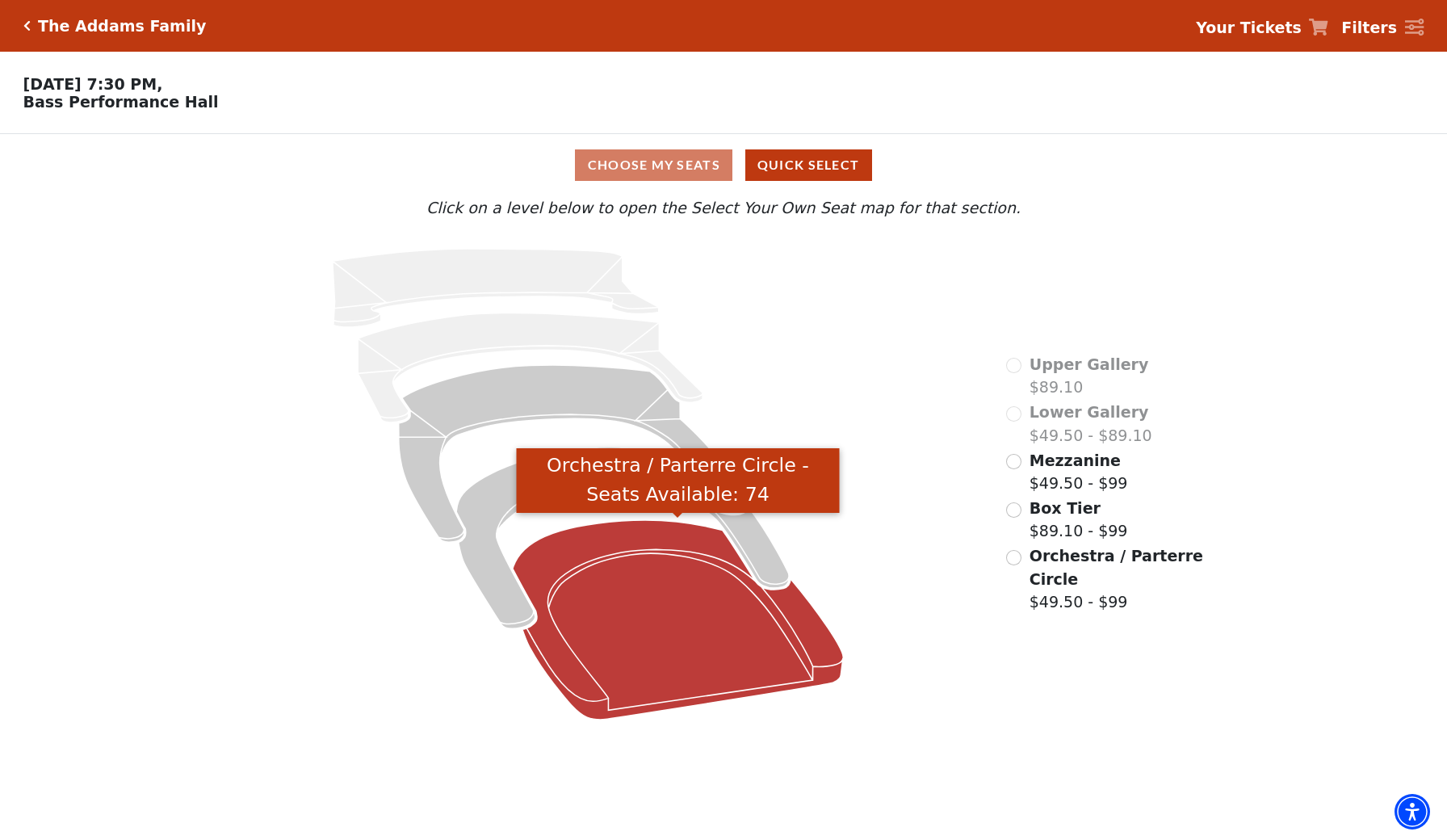
click at [656, 643] on icon "Orchestra / Parterre Circle - Seats Available: 74" at bounding box center [677, 620] width 330 height 200
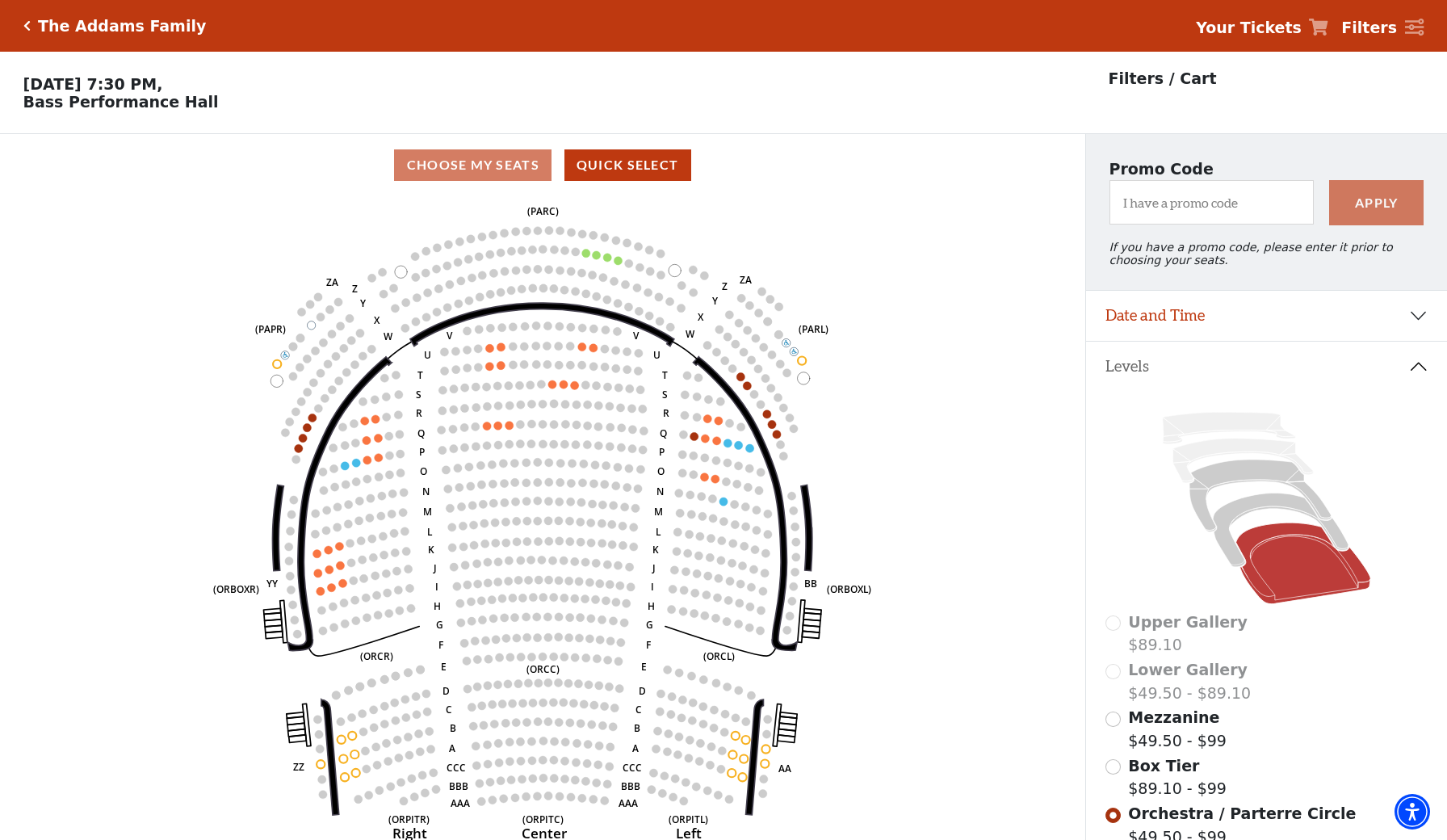
scroll to position [75, 0]
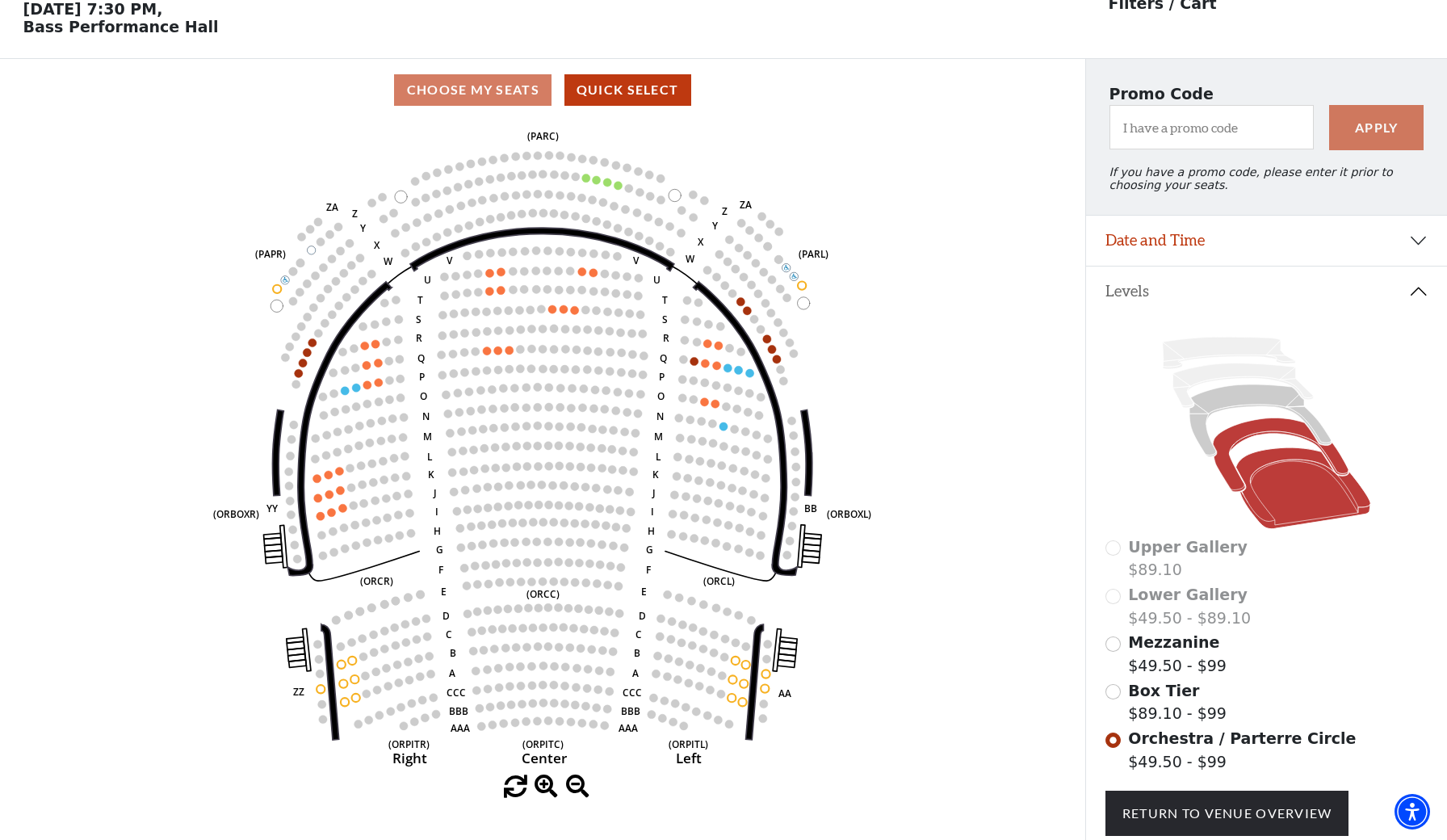
click at [1234, 433] on icon at bounding box center [1281, 454] width 136 height 73
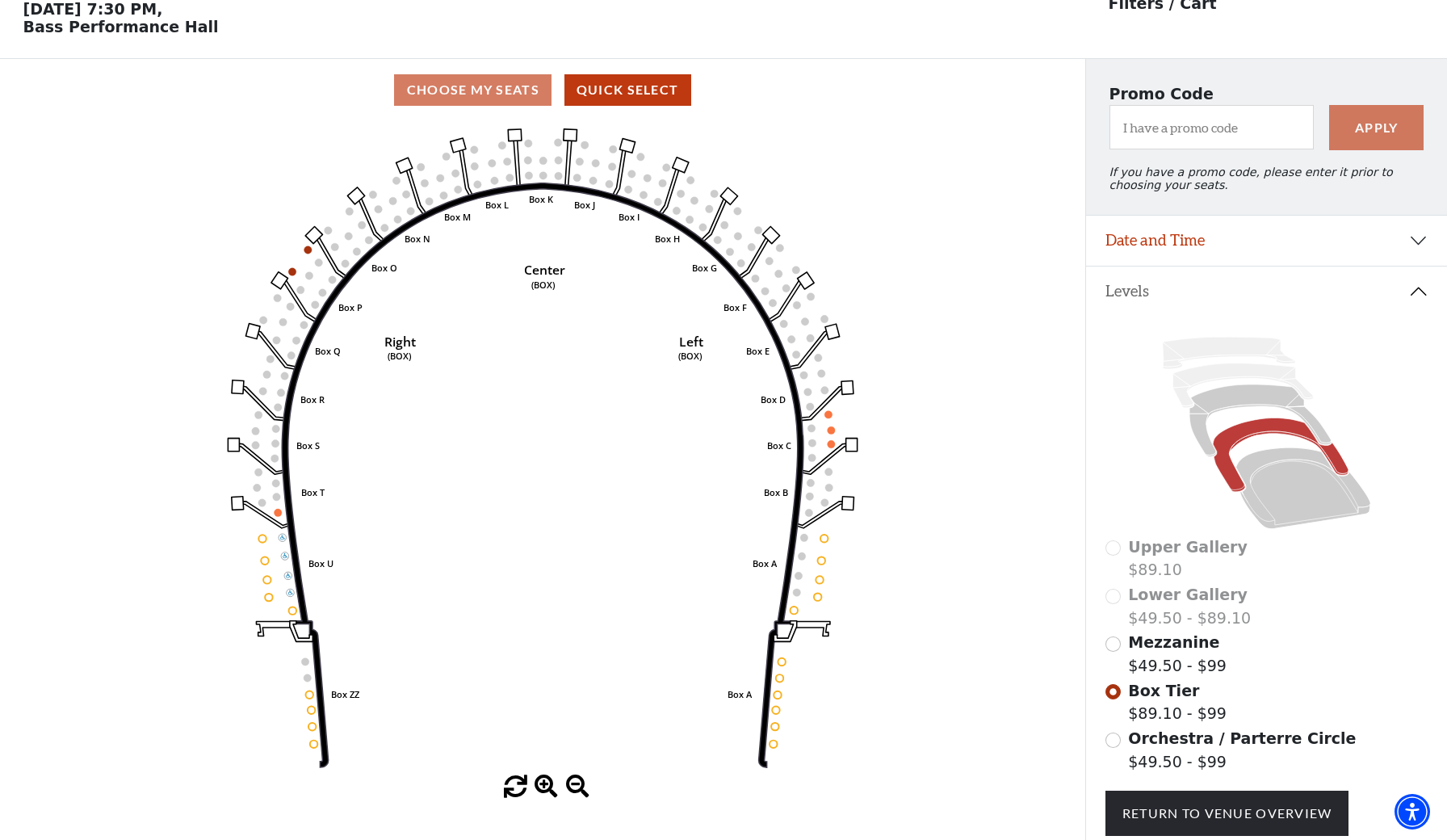
click at [1161, 606] on label "Lower Gallery $49.50 - $89.10" at bounding box center [1190, 606] width 122 height 46
click at [1148, 561] on label "Upper Gallery $89.10" at bounding box center [1189, 558] width 119 height 46
click at [1149, 615] on label "Lower Gallery $49.50 - $89.10" at bounding box center [1190, 606] width 122 height 46
click at [1146, 560] on label "Upper Gallery $89.10" at bounding box center [1189, 558] width 119 height 46
click at [1146, 604] on label "Lower Gallery $49.50 - $89.10" at bounding box center [1190, 606] width 122 height 46
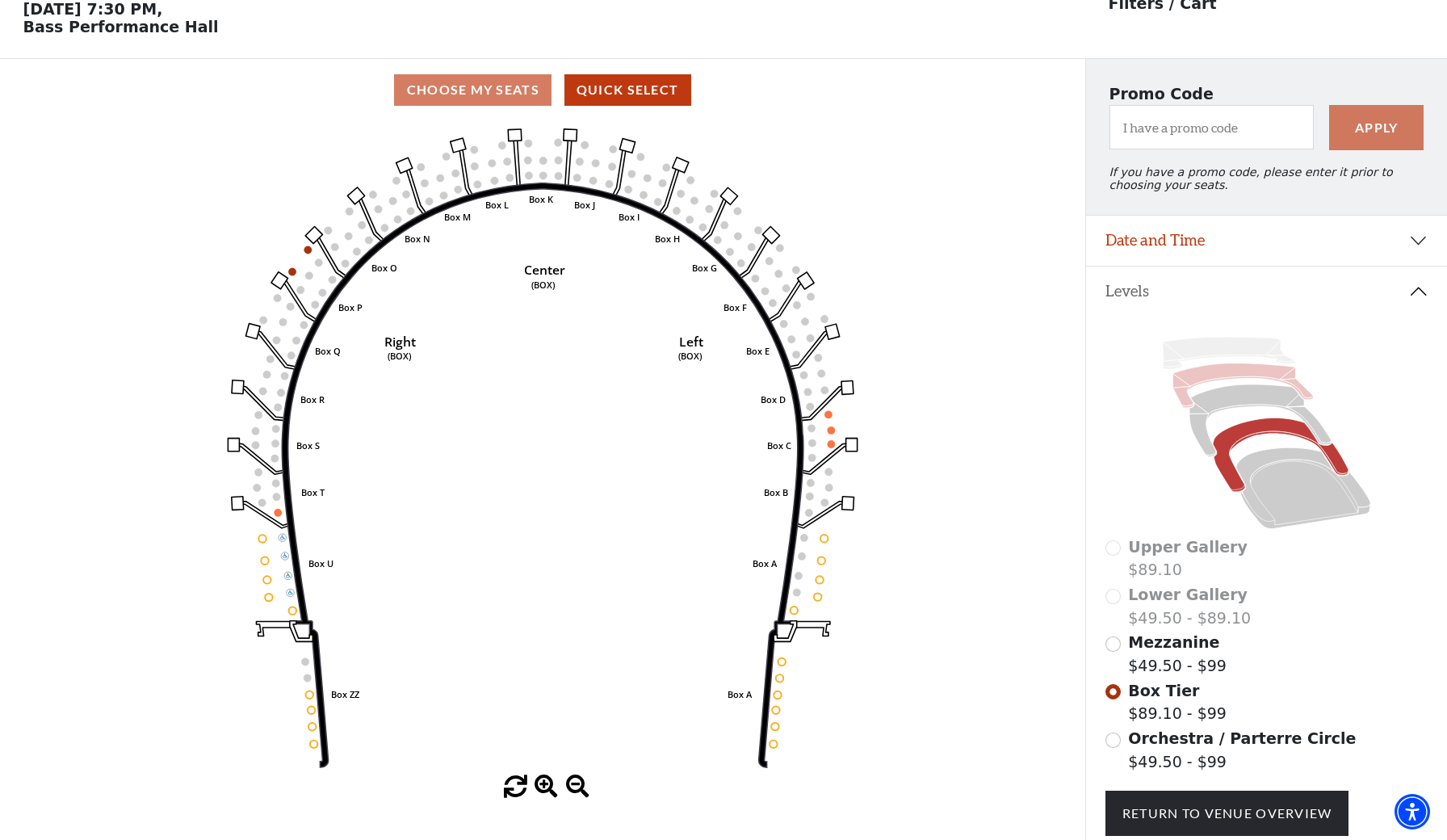
click at [1227, 372] on icon at bounding box center [1243, 385] width 141 height 44
click at [1221, 347] on icon at bounding box center [1230, 353] width 133 height 32
click at [1218, 373] on icon at bounding box center [1243, 385] width 141 height 44
click at [1275, 523] on icon at bounding box center [1304, 489] width 135 height 81
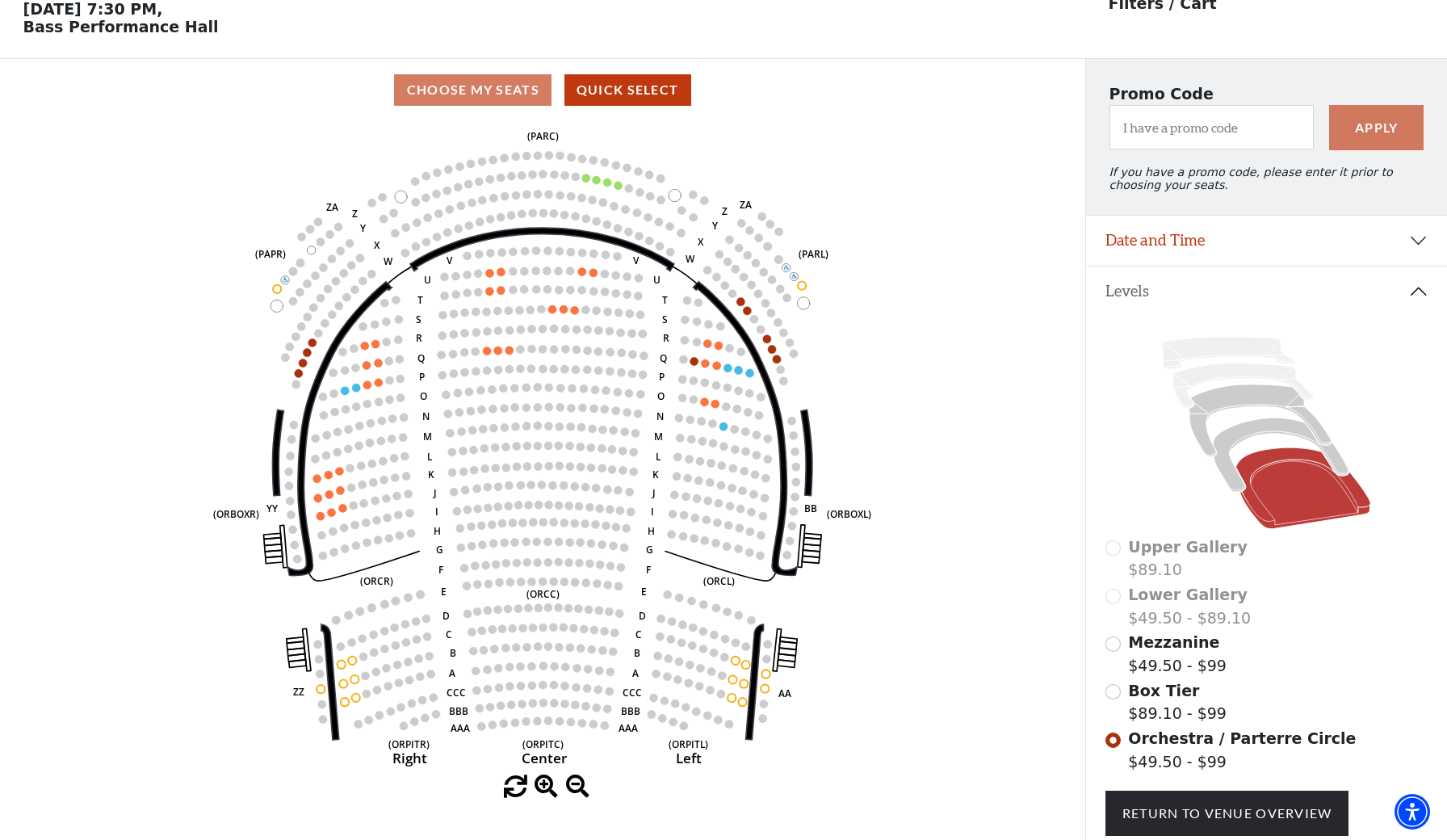
click at [778, 364] on icon "Left (ORPITL) Right (ORPITR) Center (ORPITC) ZZ AA YY BB ZA ZA (ORCL) (ORCR) (O…" at bounding box center [542, 448] width 977 height 654
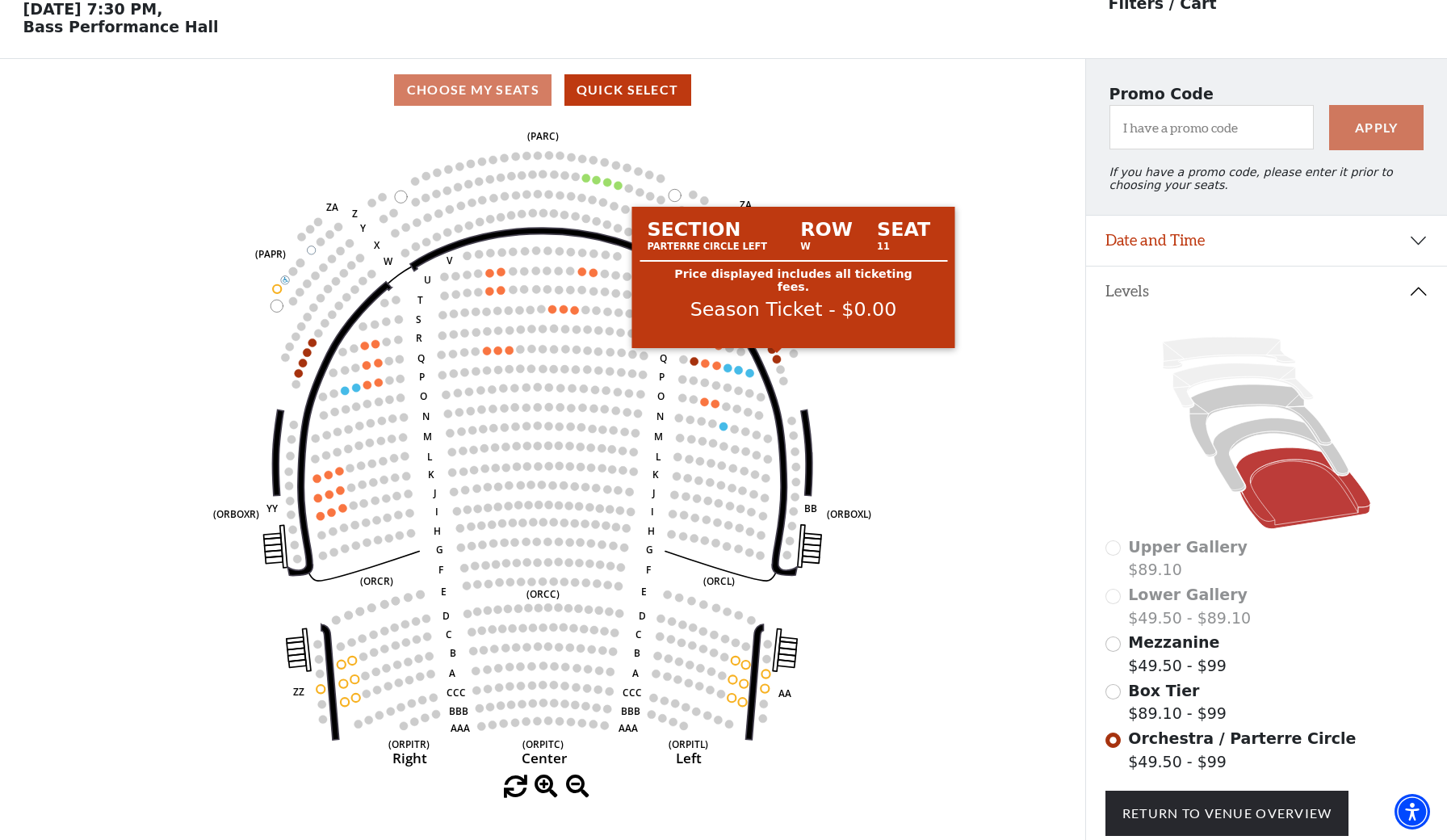
click at [778, 362] on circle at bounding box center [777, 358] width 8 height 8
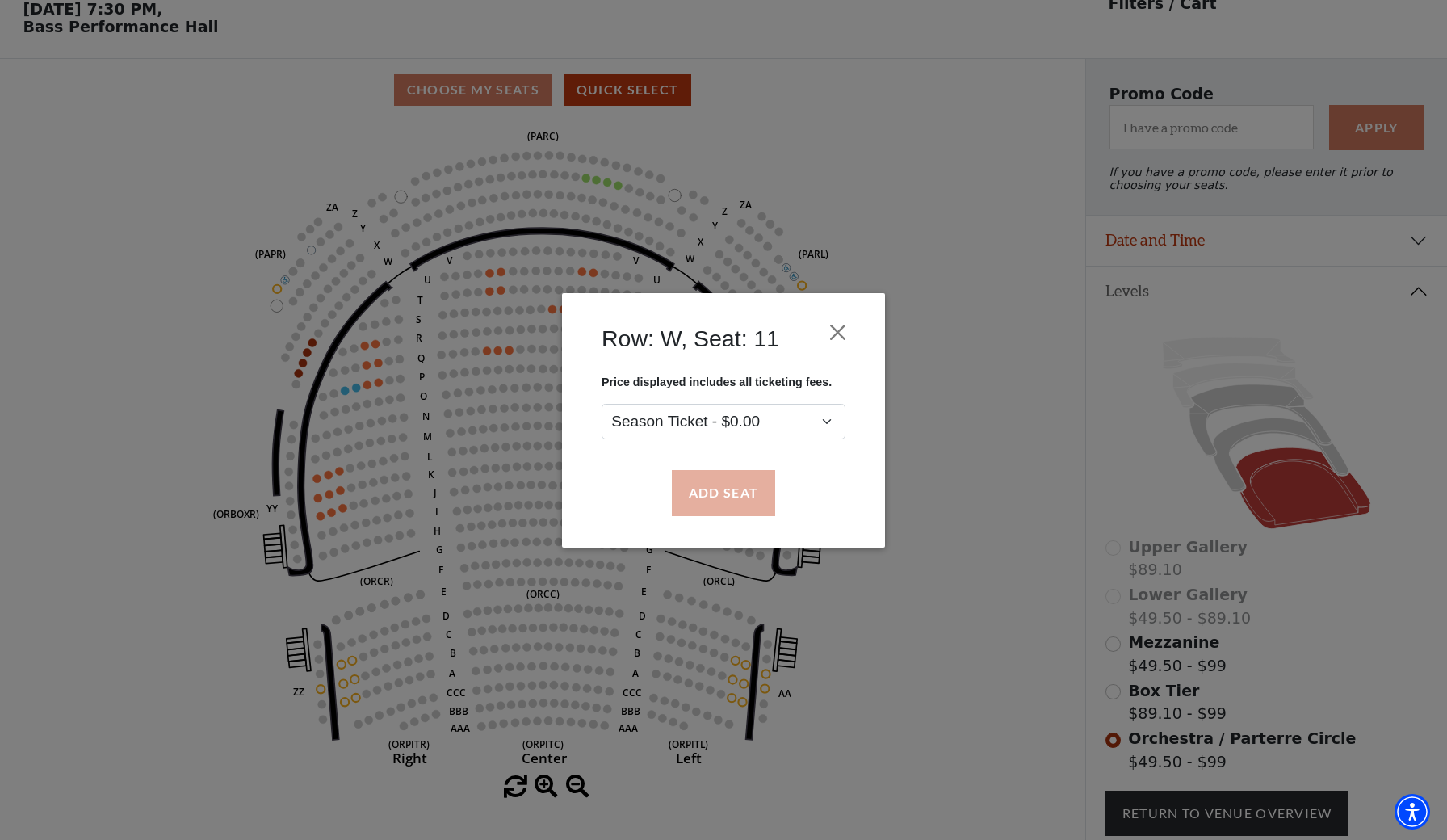
click at [726, 483] on button "Add Seat" at bounding box center [724, 492] width 104 height 45
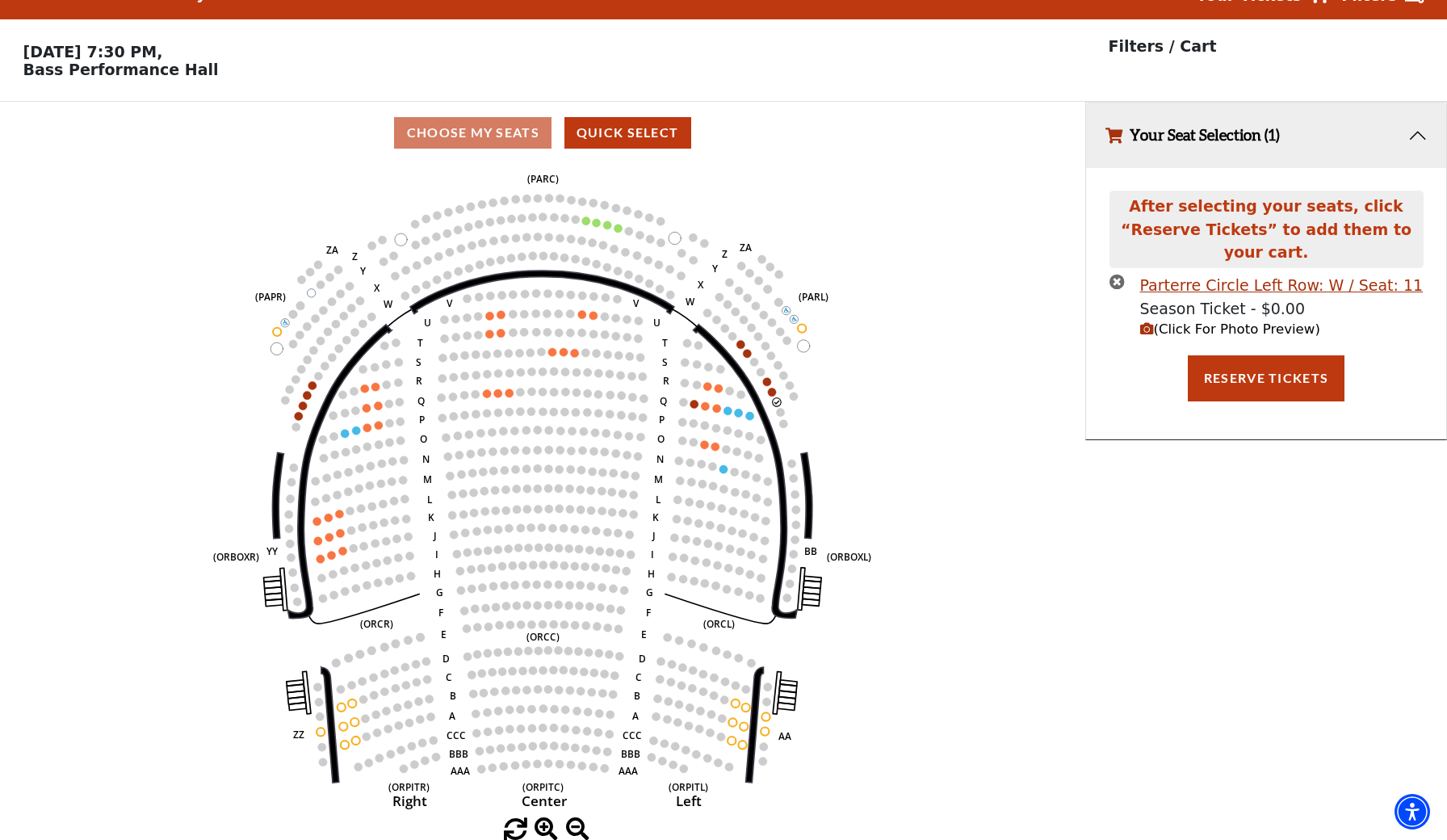
scroll to position [0, 0]
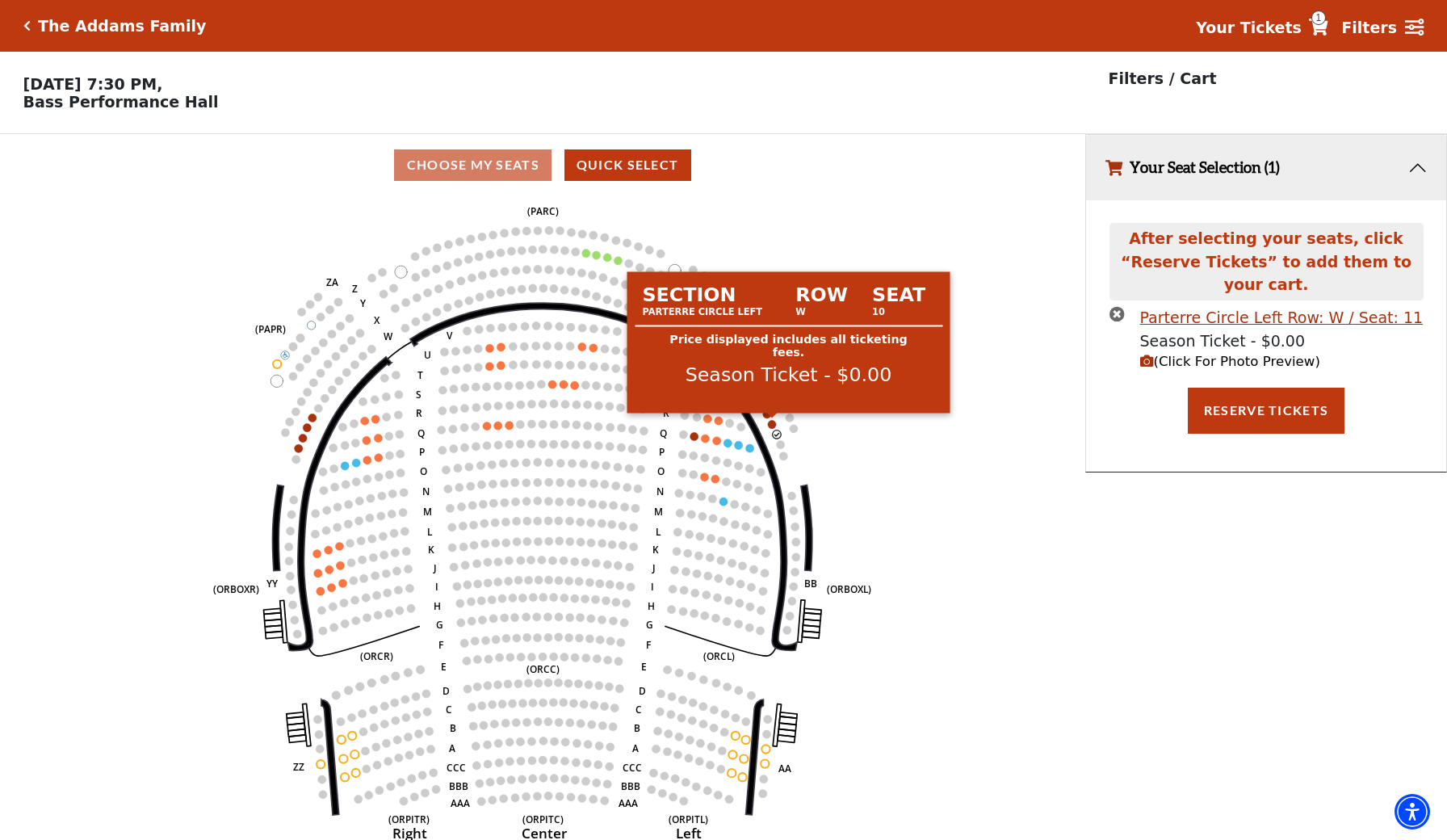
click at [772, 423] on circle at bounding box center [772, 424] width 8 height 8
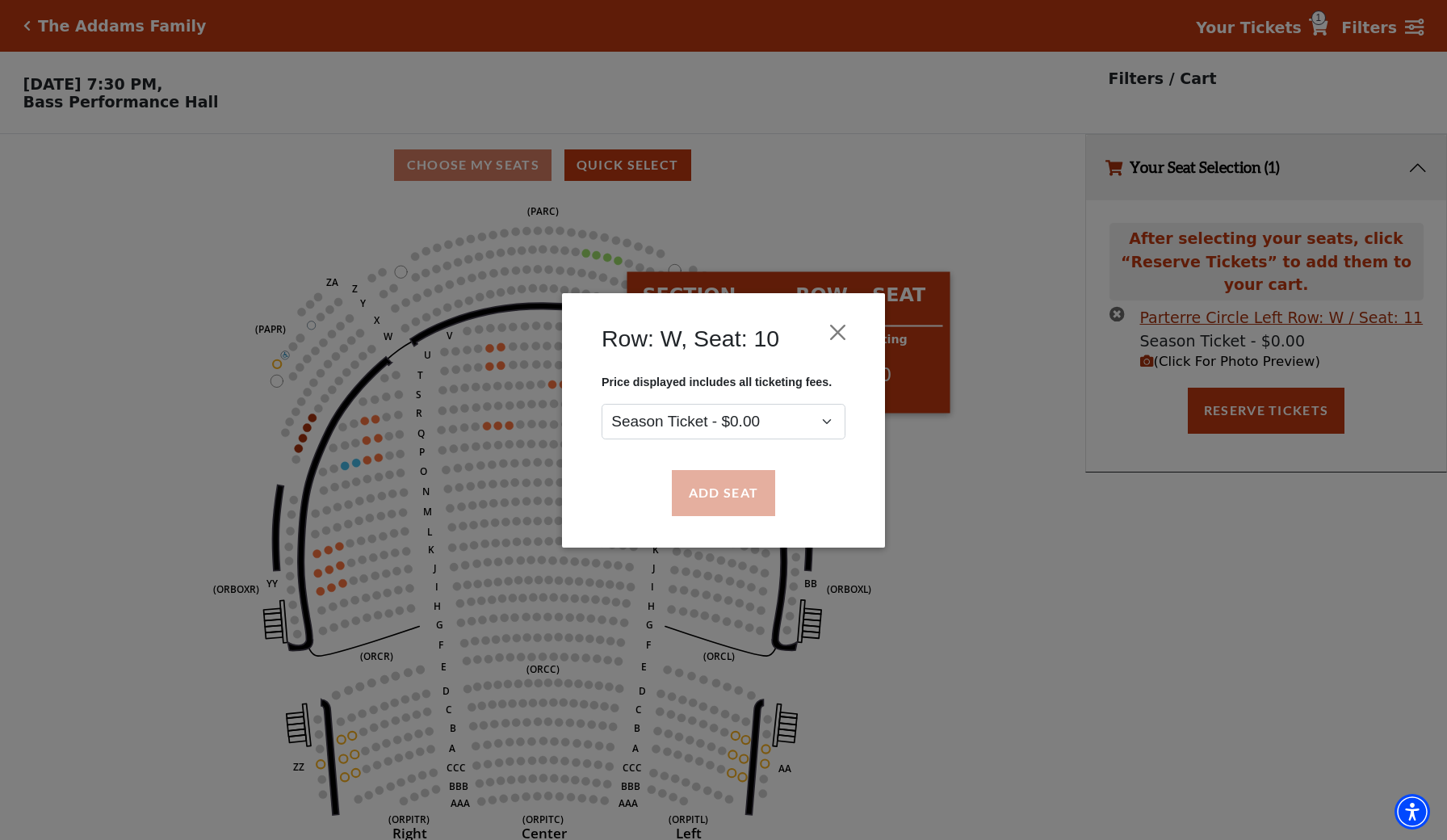
click at [747, 511] on button "Add Seat" at bounding box center [724, 492] width 104 height 45
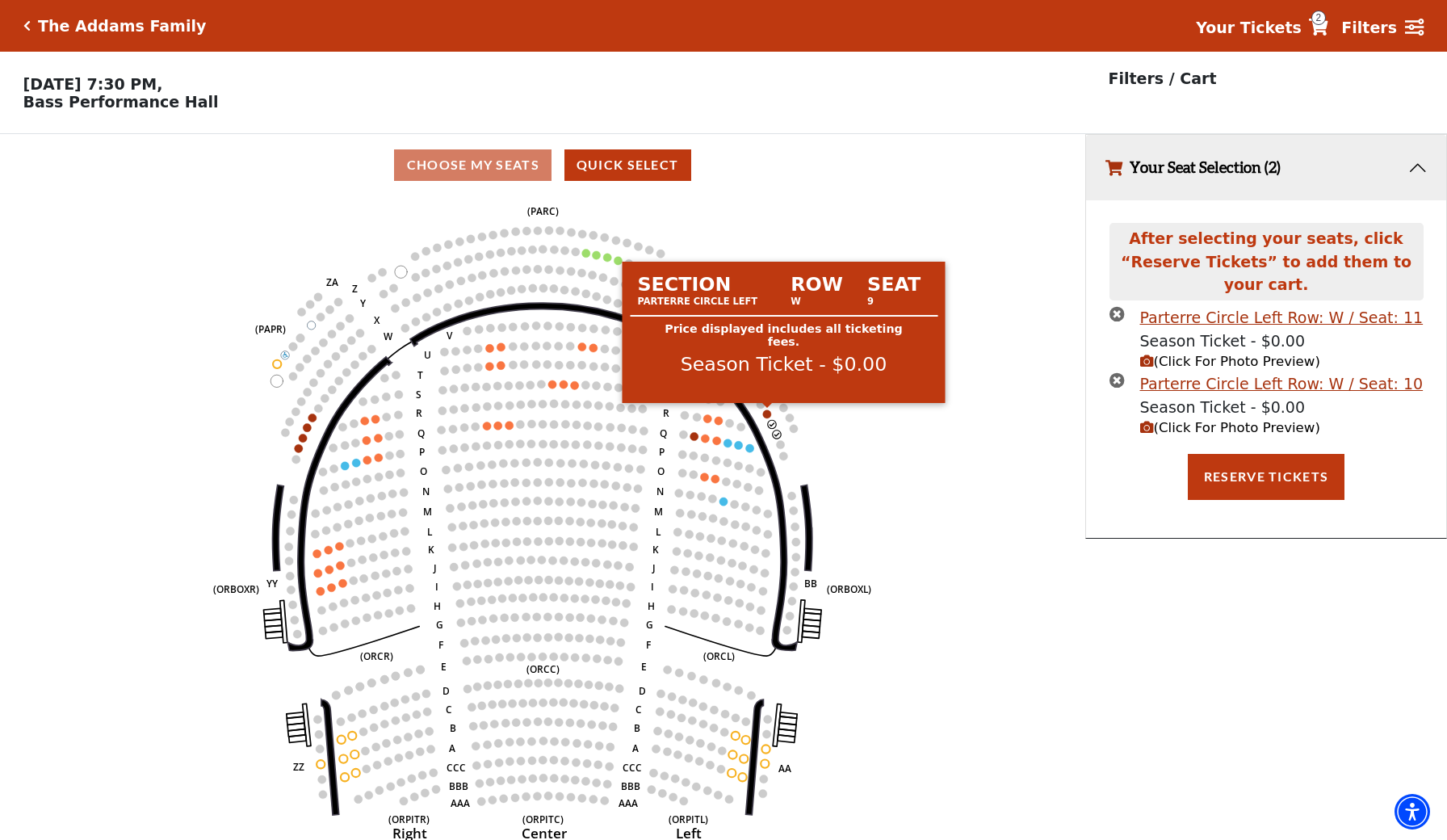
click at [767, 416] on circle at bounding box center [768, 413] width 8 height 8
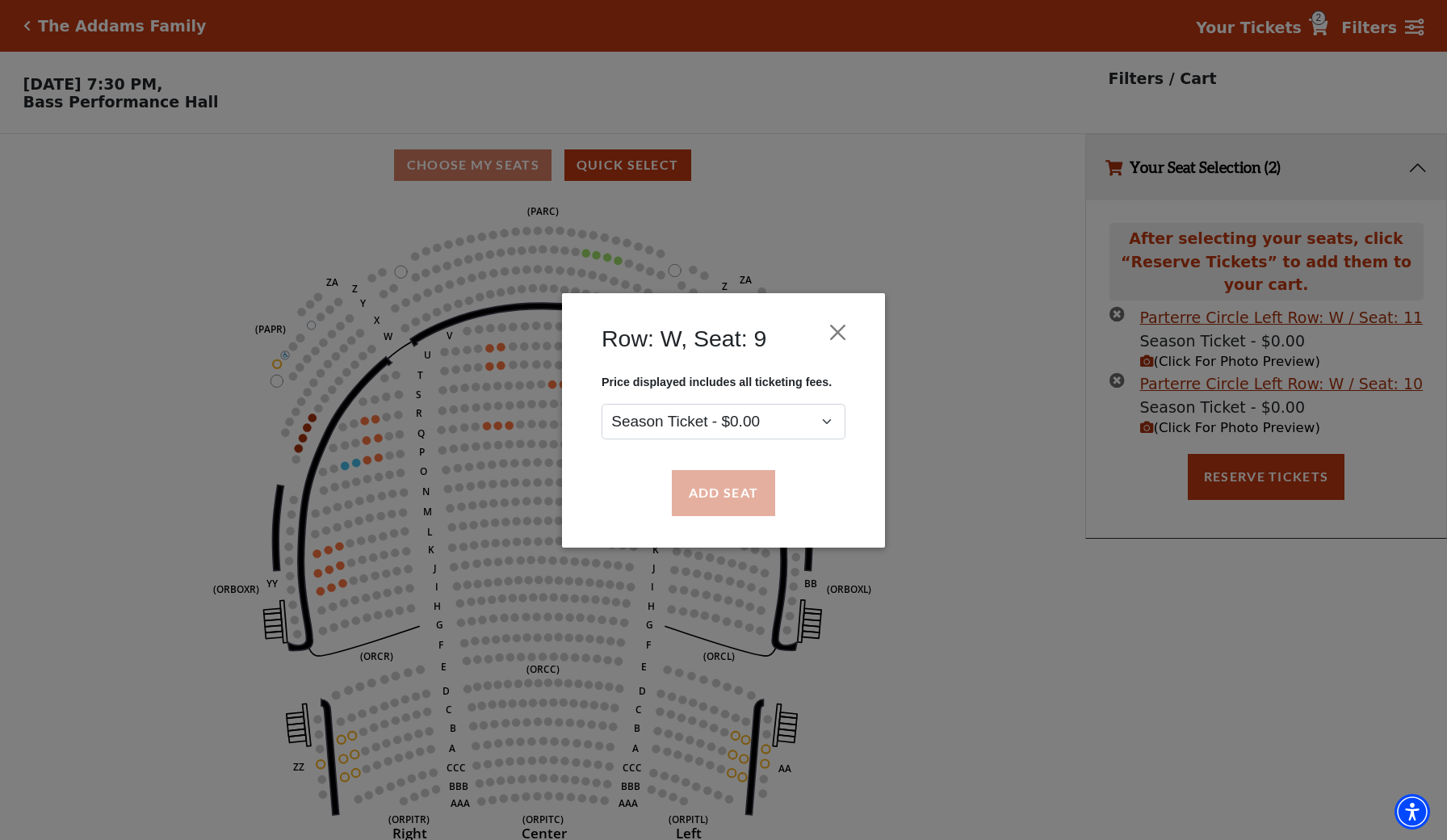
click at [744, 491] on button "Add Seat" at bounding box center [724, 492] width 104 height 45
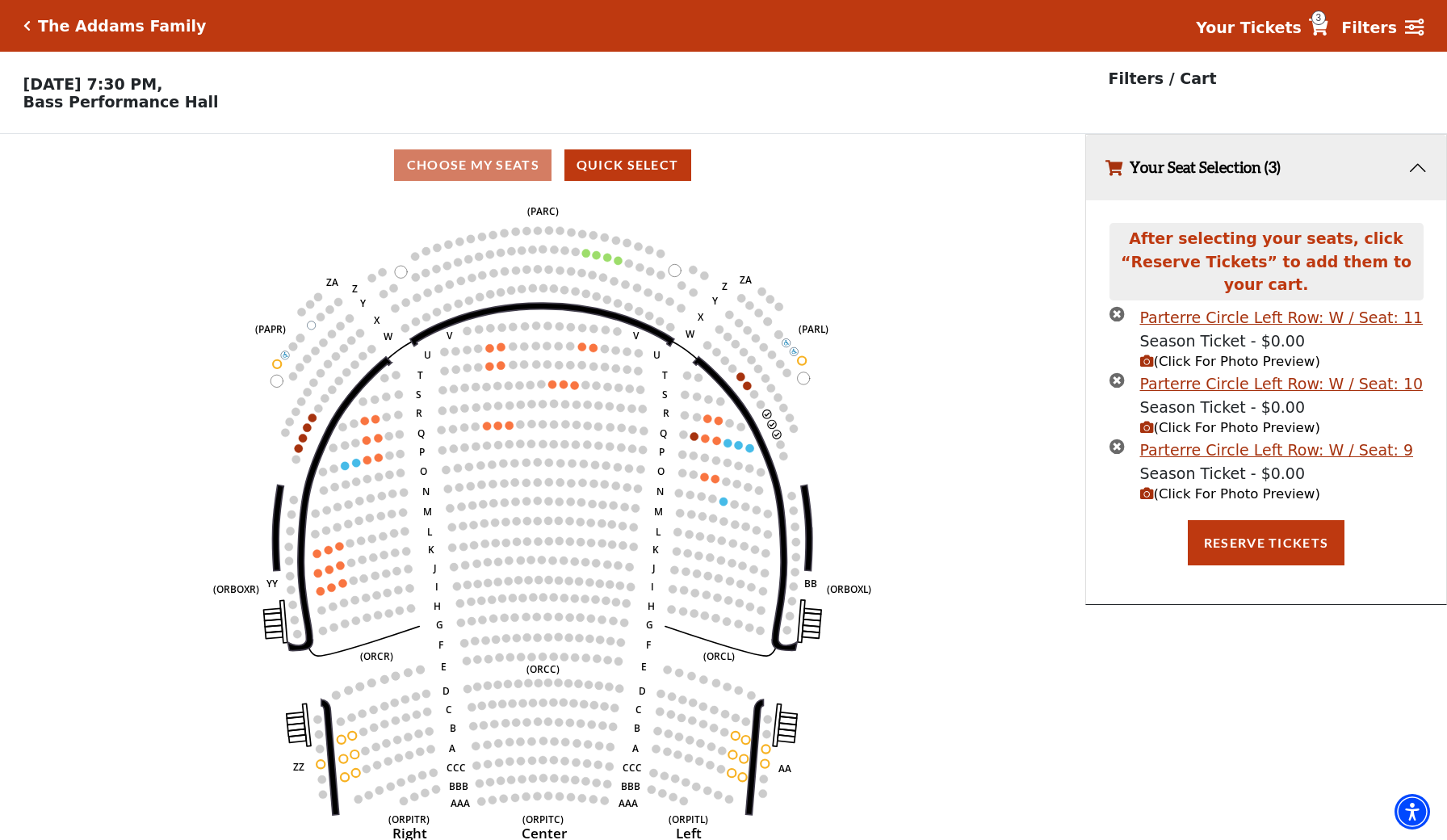
click at [1147, 487] on icon "(Click For Photo Preview)" at bounding box center [1147, 493] width 14 height 14
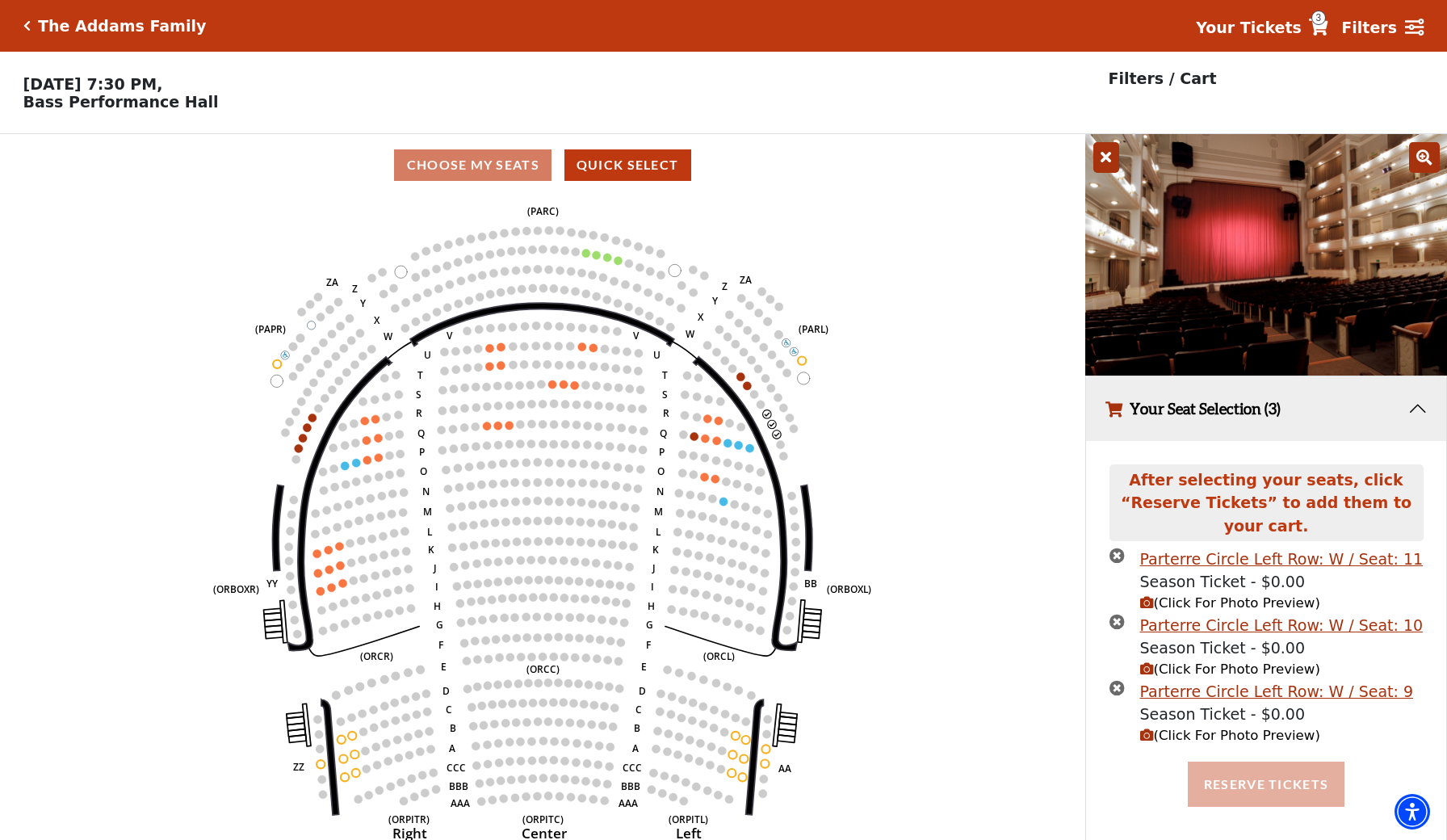
click at [1238, 768] on button "Reserve Tickets" at bounding box center [1267, 784] width 157 height 45
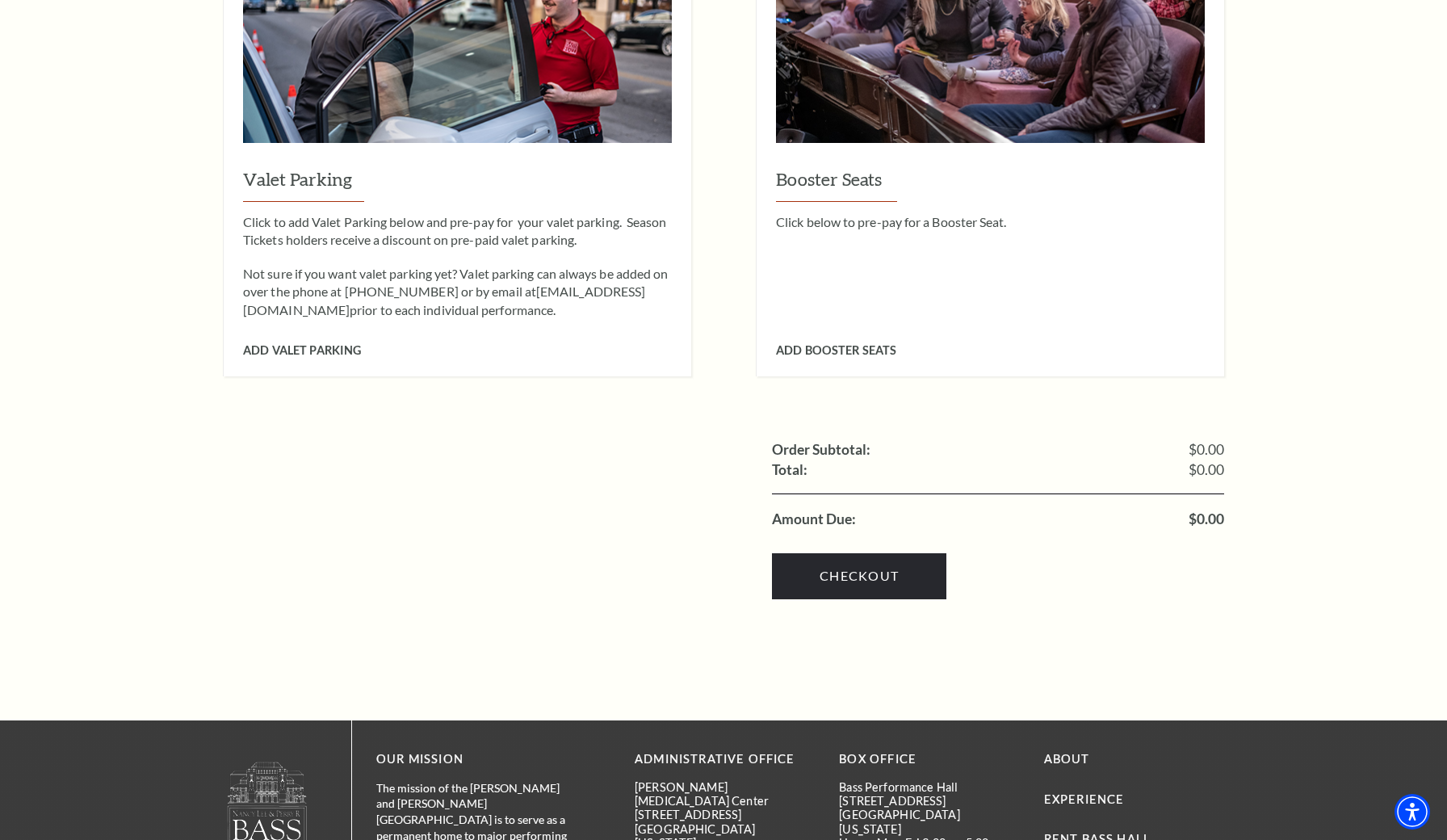
scroll to position [1706, 0]
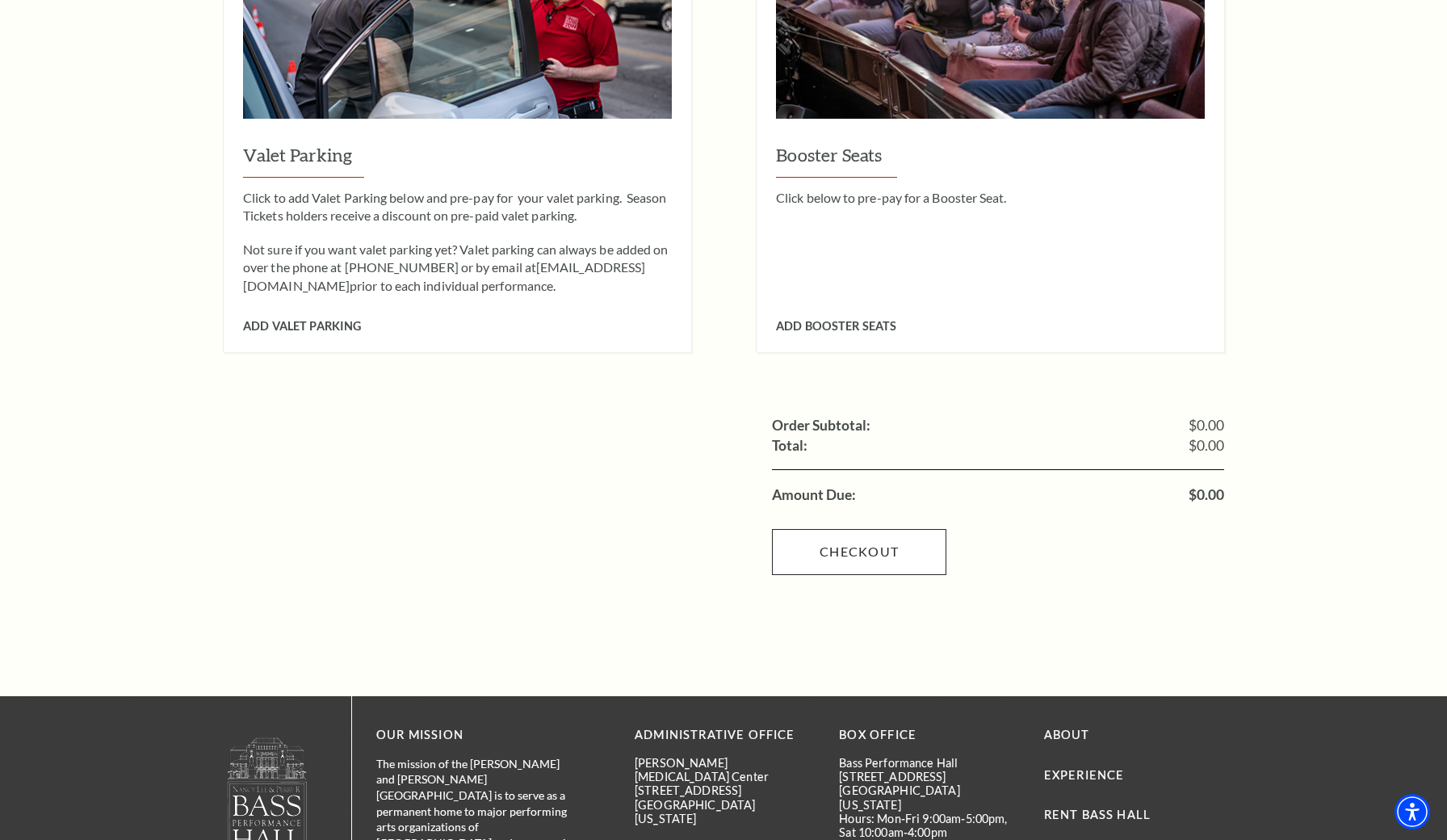
click at [892, 529] on link "Checkout" at bounding box center [860, 551] width 174 height 45
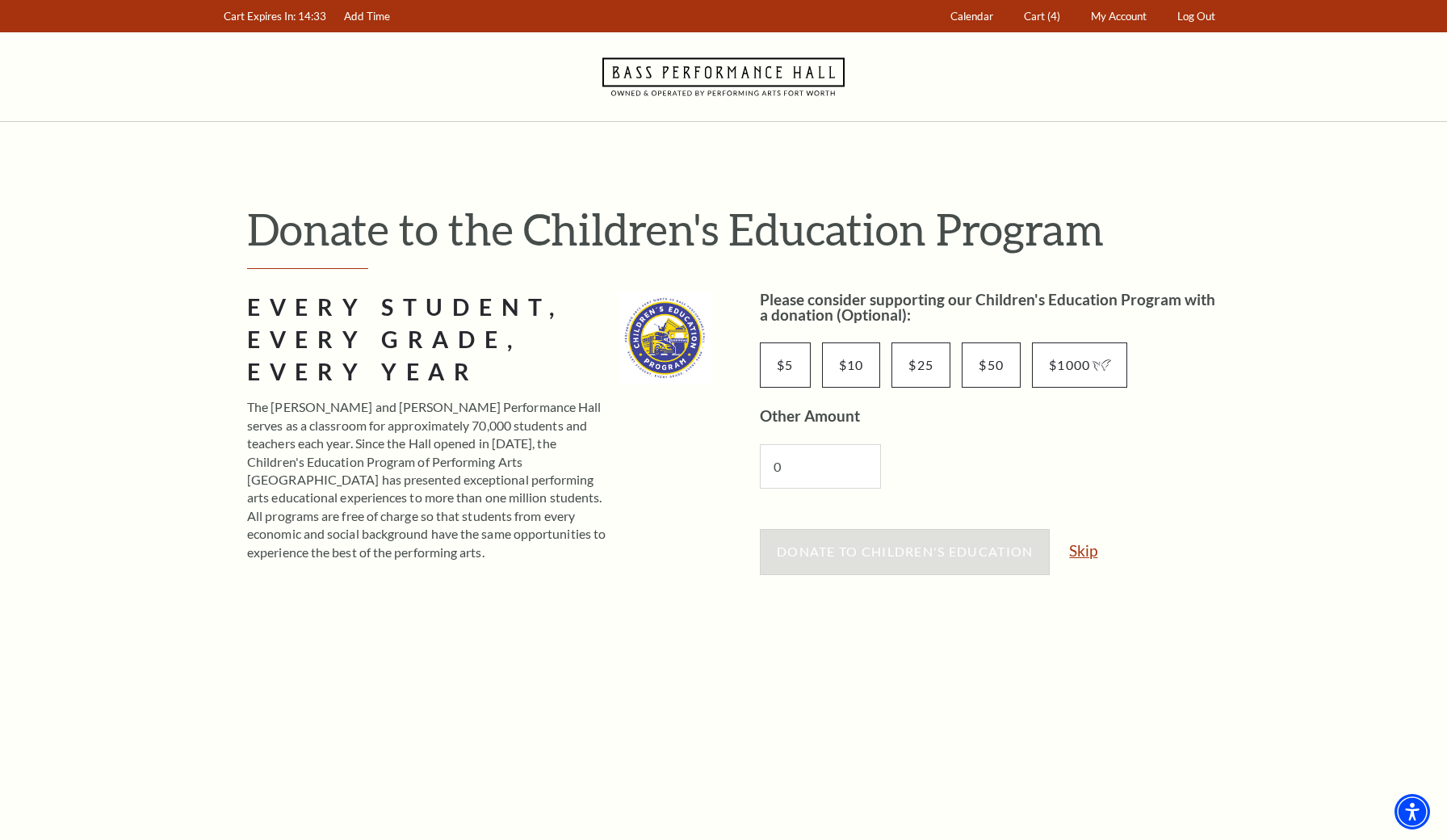
click at [1082, 546] on link "Skip" at bounding box center [1083, 550] width 28 height 16
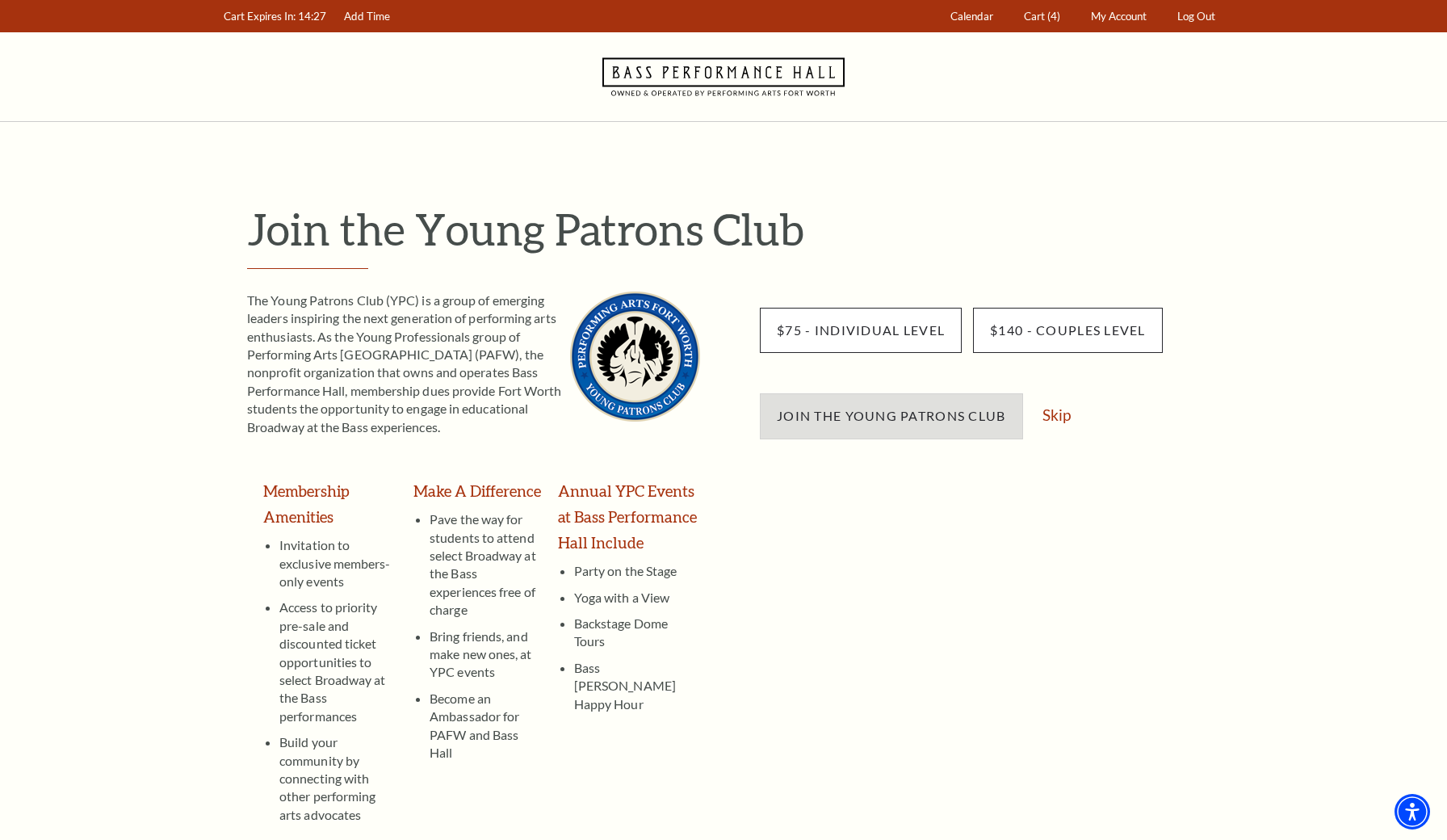
click at [977, 415] on span "Join the Young Patrons Club" at bounding box center [892, 416] width 229 height 16
click at [1052, 414] on link "Skip" at bounding box center [1056, 415] width 28 height 16
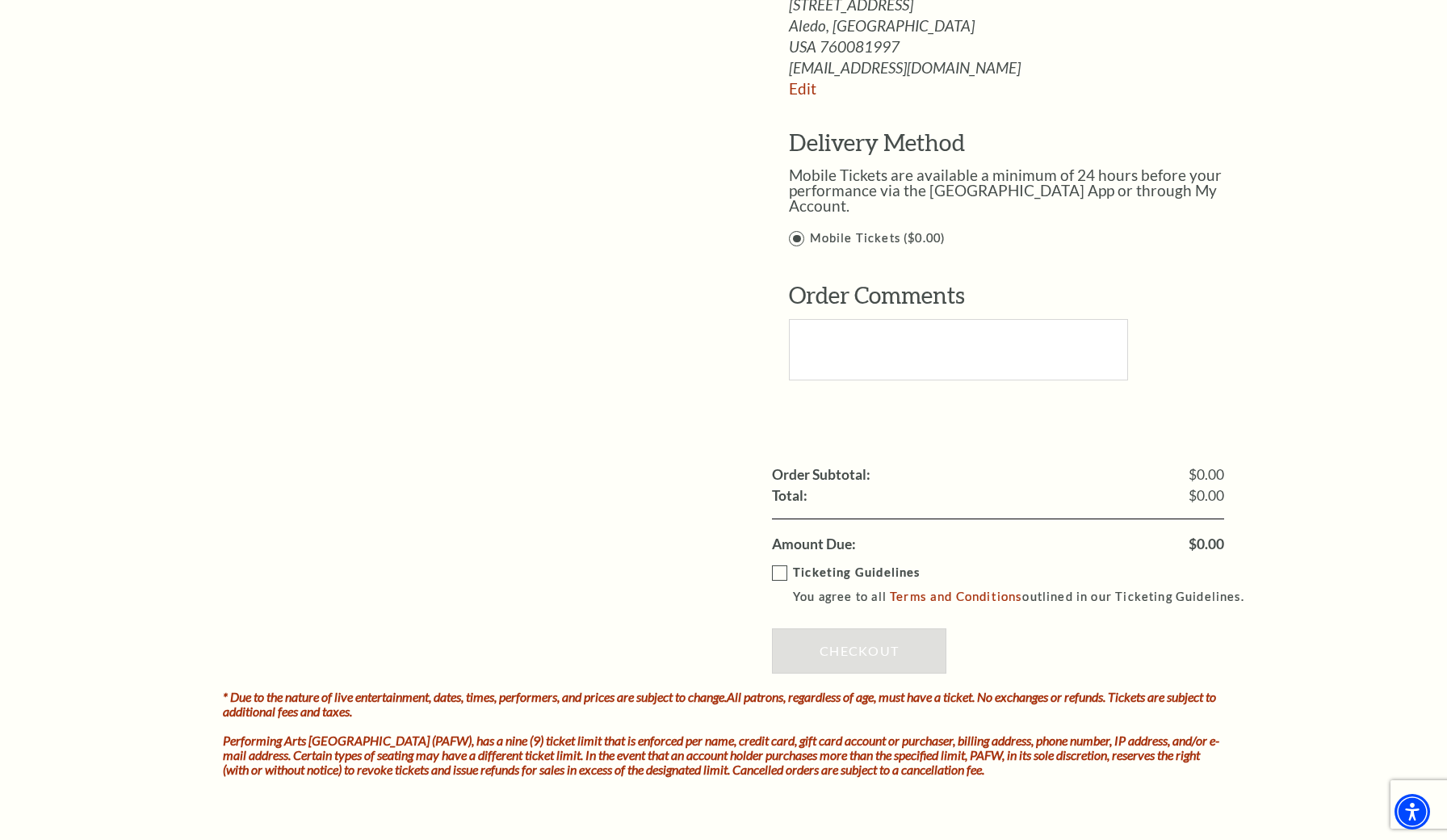
scroll to position [1540, 0]
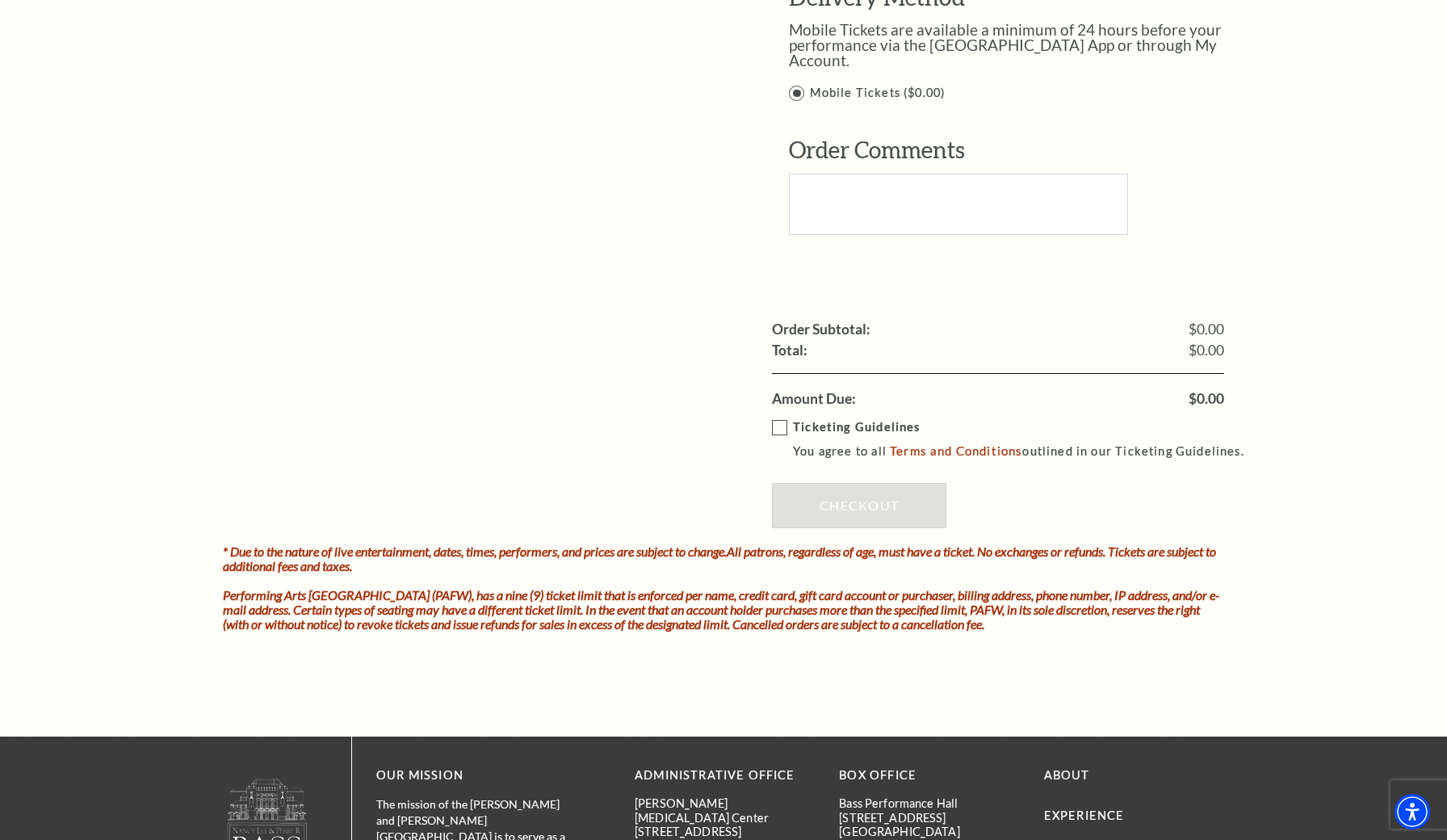
click at [783, 418] on label "Ticketing Guidelines You agree to all Terms and Conditions outlined in our Tick…" at bounding box center [1015, 440] width 487 height 44
click at [0, 0] on input "Ticketing Guidelines You agree to all Terms and Conditions outlined in our Tick…" at bounding box center [0, 0] width 0 height 0
click at [819, 483] on link "Checkout" at bounding box center [860, 505] width 174 height 45
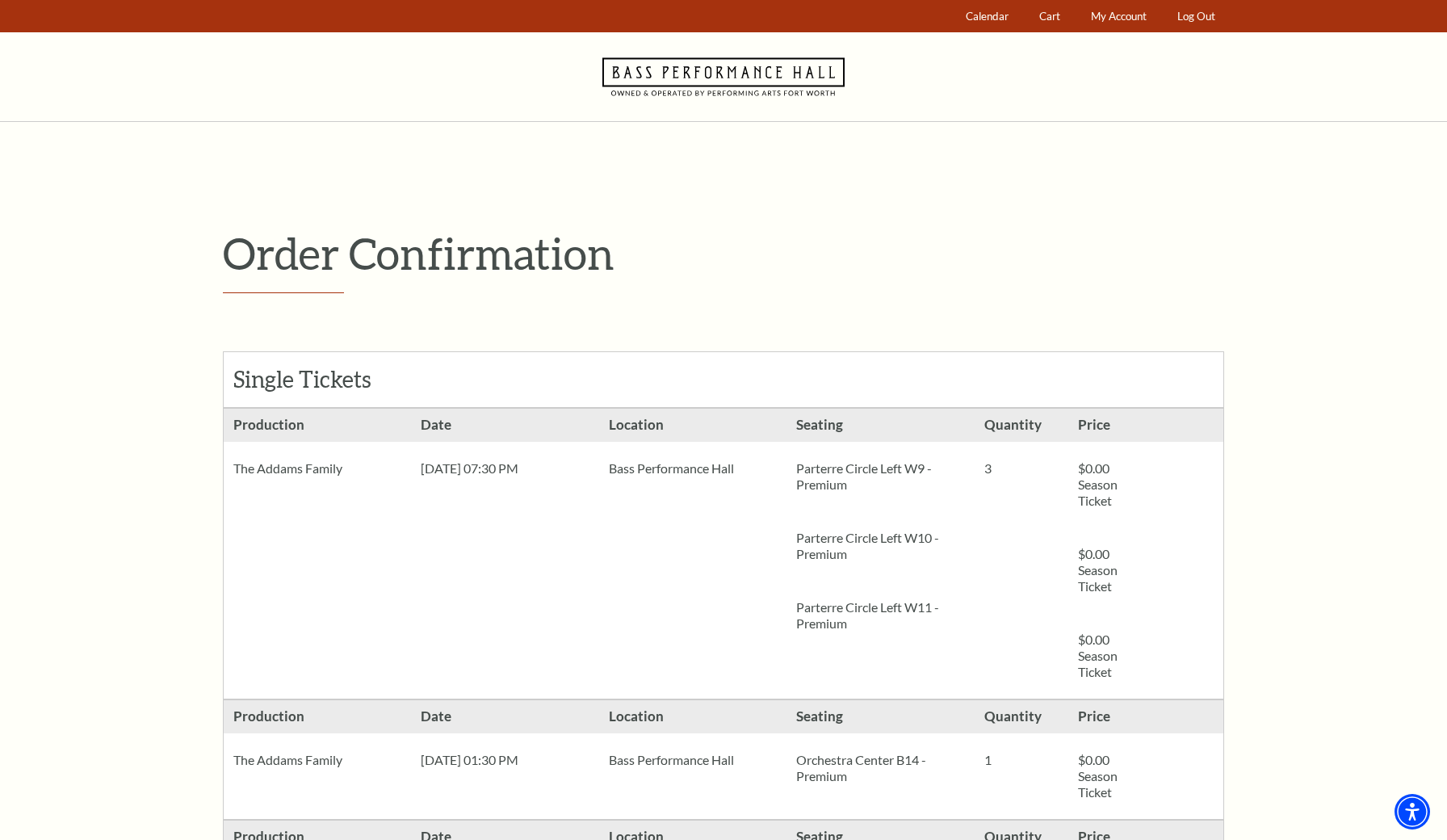
click at [802, 70] on icon "Navigate to Bass Performance Hall homepage" at bounding box center [724, 76] width 243 height 89
